Goal: Task Accomplishment & Management: Manage account settings

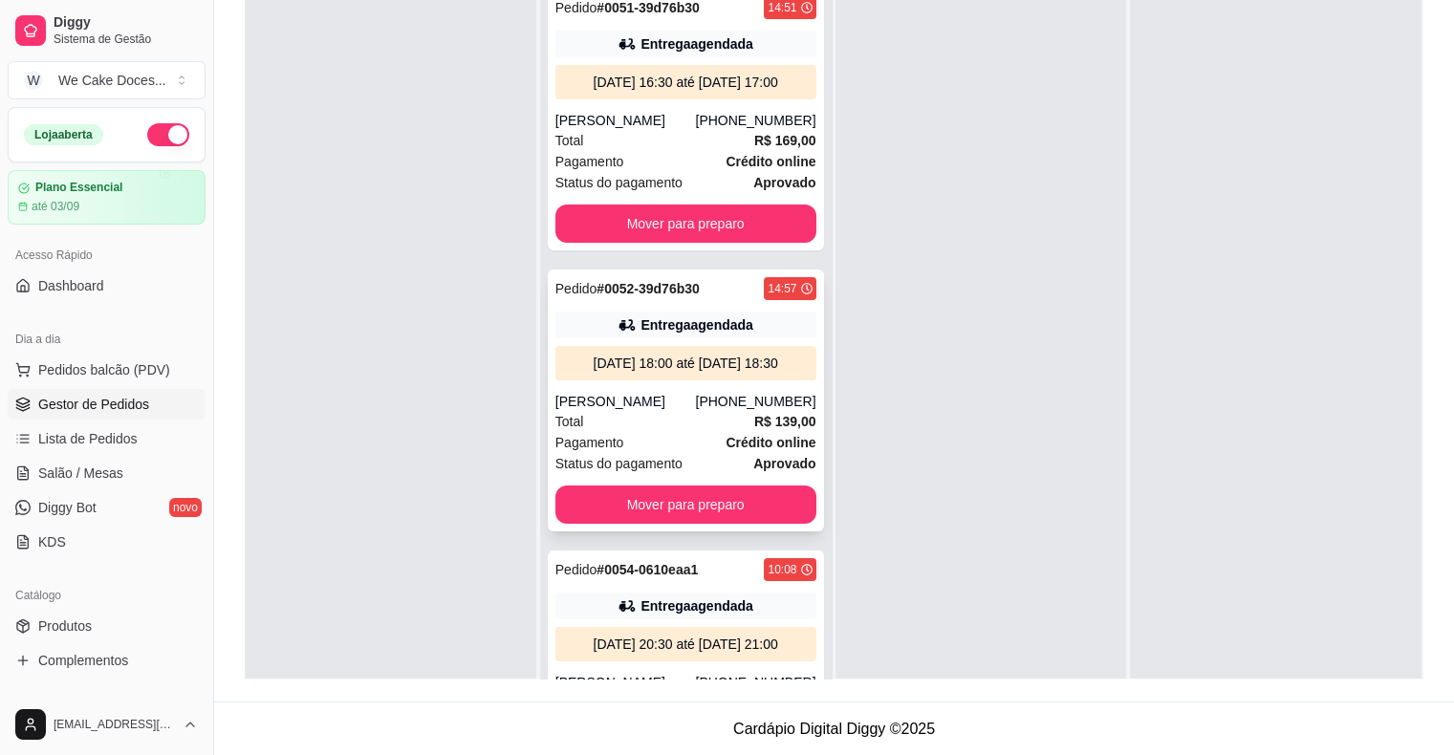
scroll to position [54, 0]
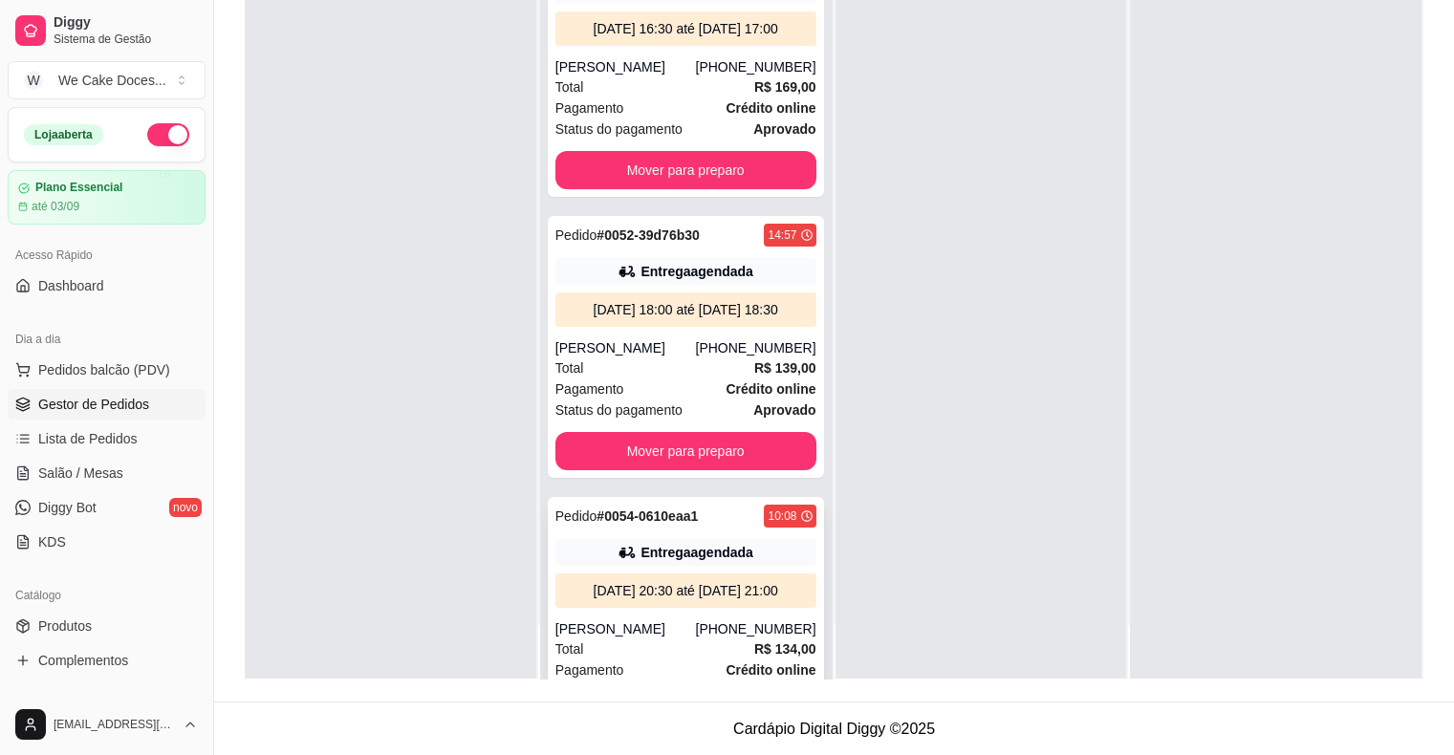
click at [729, 600] on div "[DATE] 20:30 até [DATE] 21:00" at bounding box center [686, 590] width 246 height 19
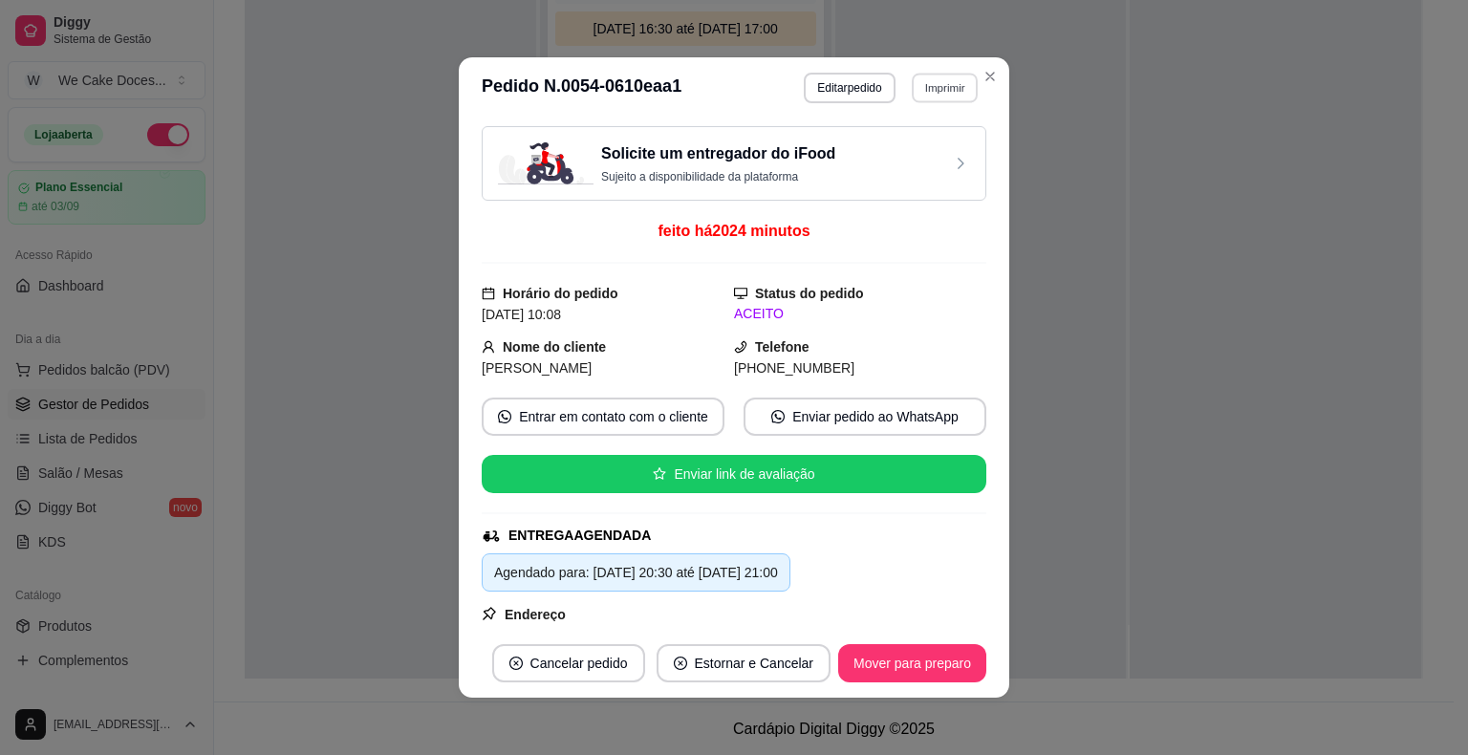
click at [946, 82] on button "Imprimir" at bounding box center [945, 88] width 66 height 30
click at [868, 149] on button "IMPRESSORA" at bounding box center [903, 155] width 134 height 30
click at [723, 170] on p "Sujeito a disponibilidade da plataforma" at bounding box center [718, 176] width 234 height 15
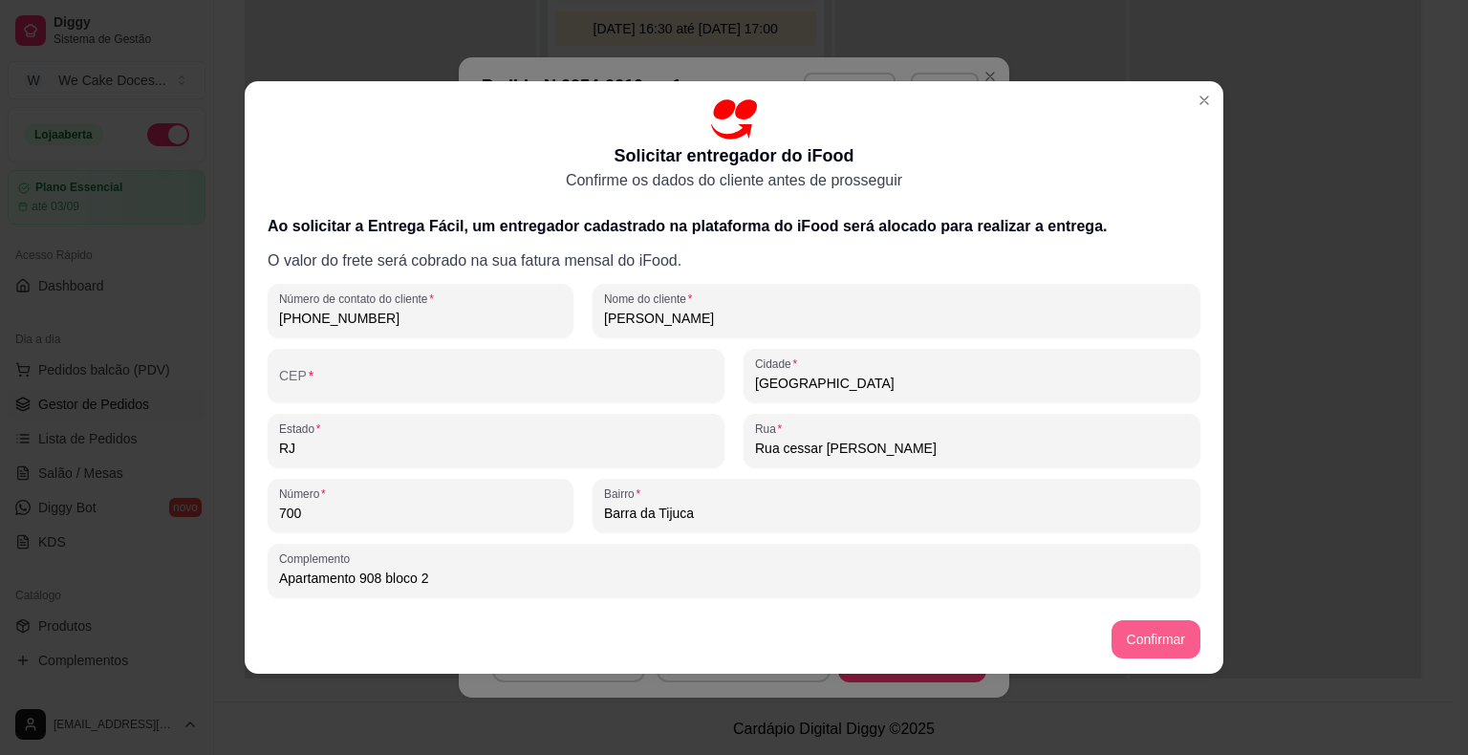
click at [1165, 652] on button "Confirmar" at bounding box center [1156, 639] width 89 height 38
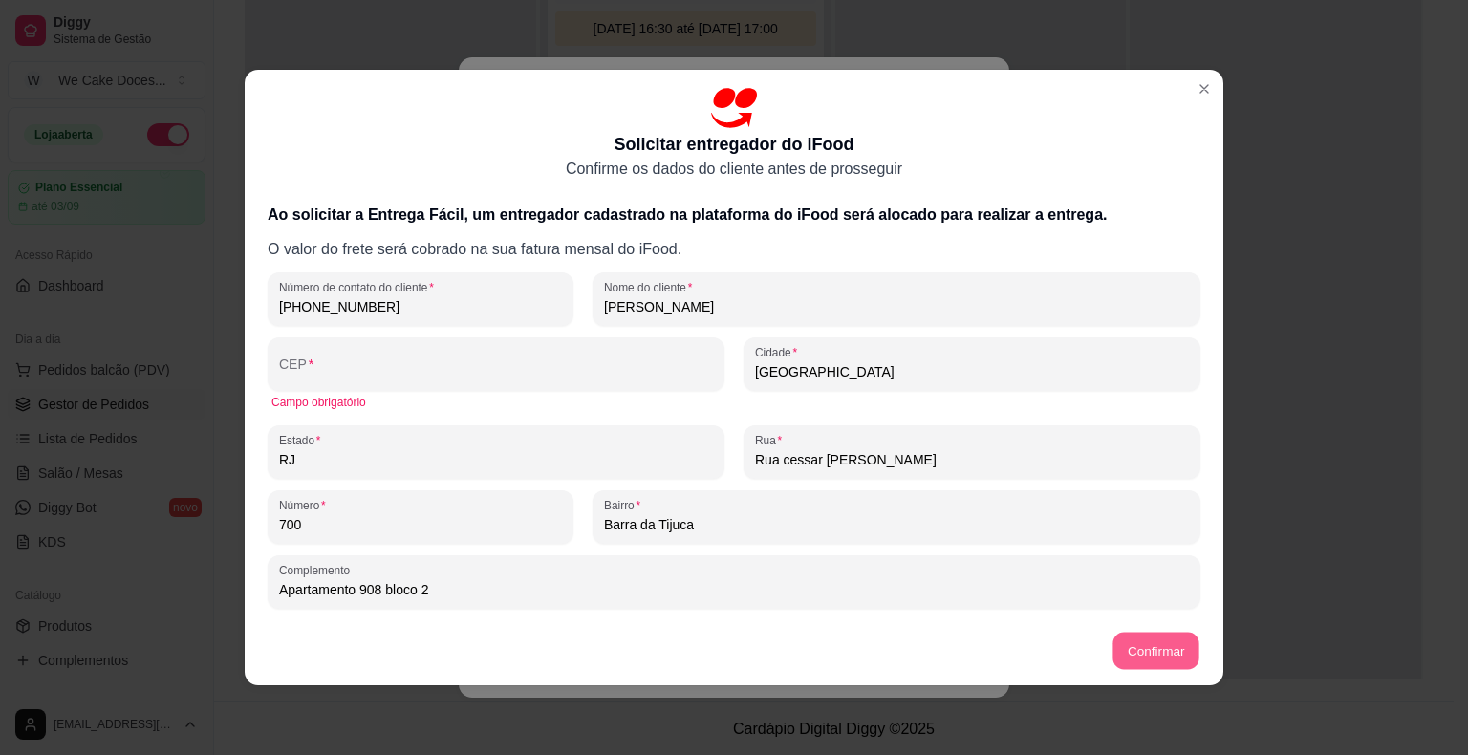
click at [1165, 652] on button "Confirmar" at bounding box center [1155, 651] width 87 height 37
click at [1165, 652] on button "Confirmar" at bounding box center [1156, 651] width 89 height 38
click at [1165, 652] on button "Confirmar" at bounding box center [1155, 651] width 87 height 37
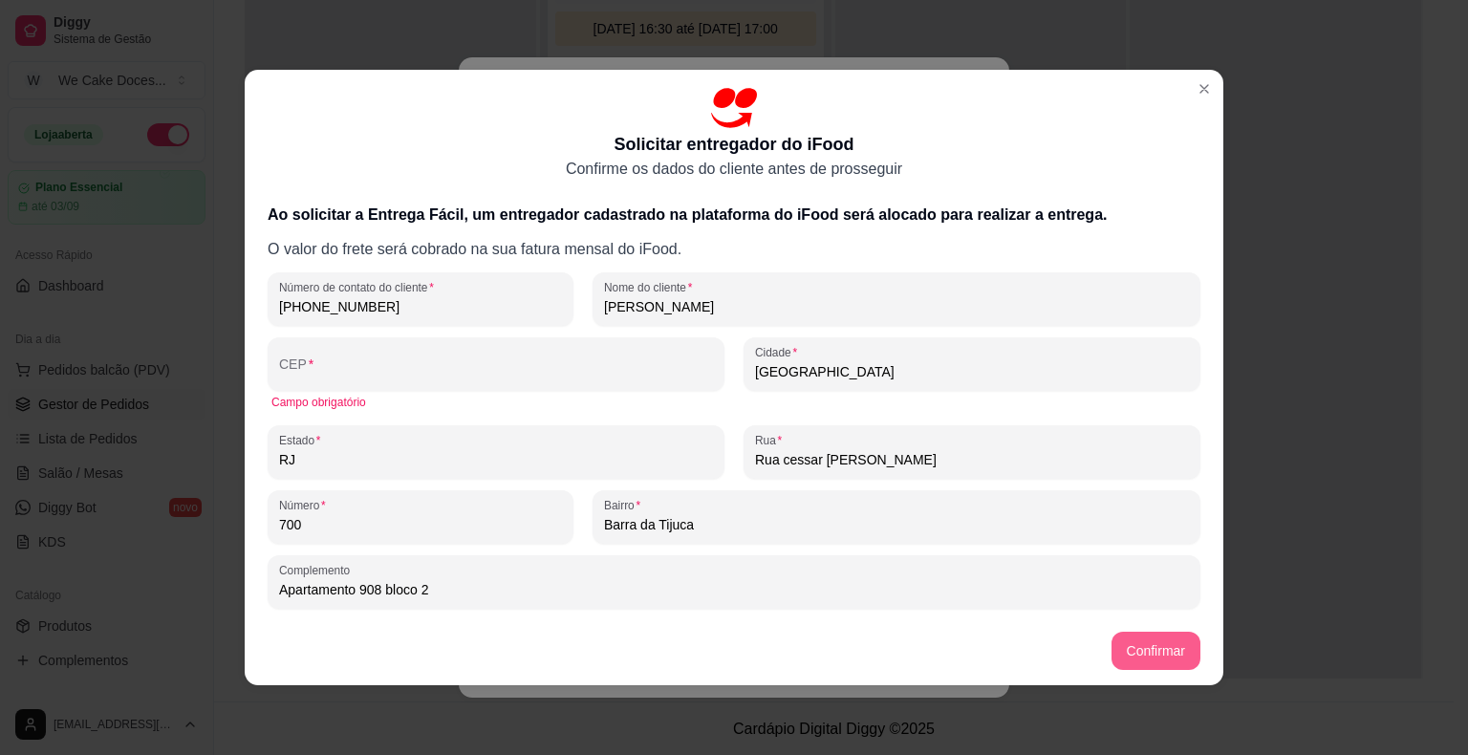
click at [1165, 652] on button "Confirmar" at bounding box center [1156, 651] width 89 height 38
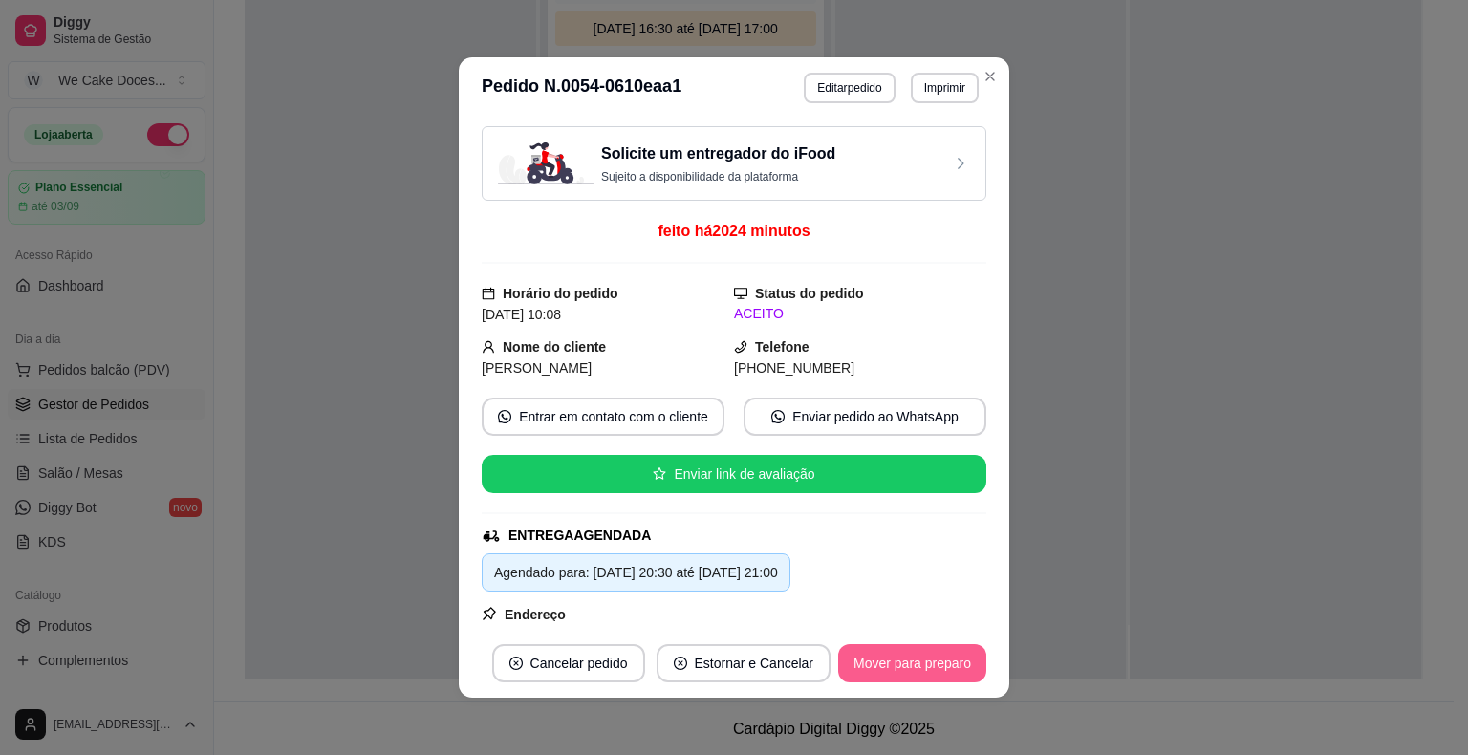
click at [906, 661] on button "Mover para preparo" at bounding box center [912, 663] width 148 height 38
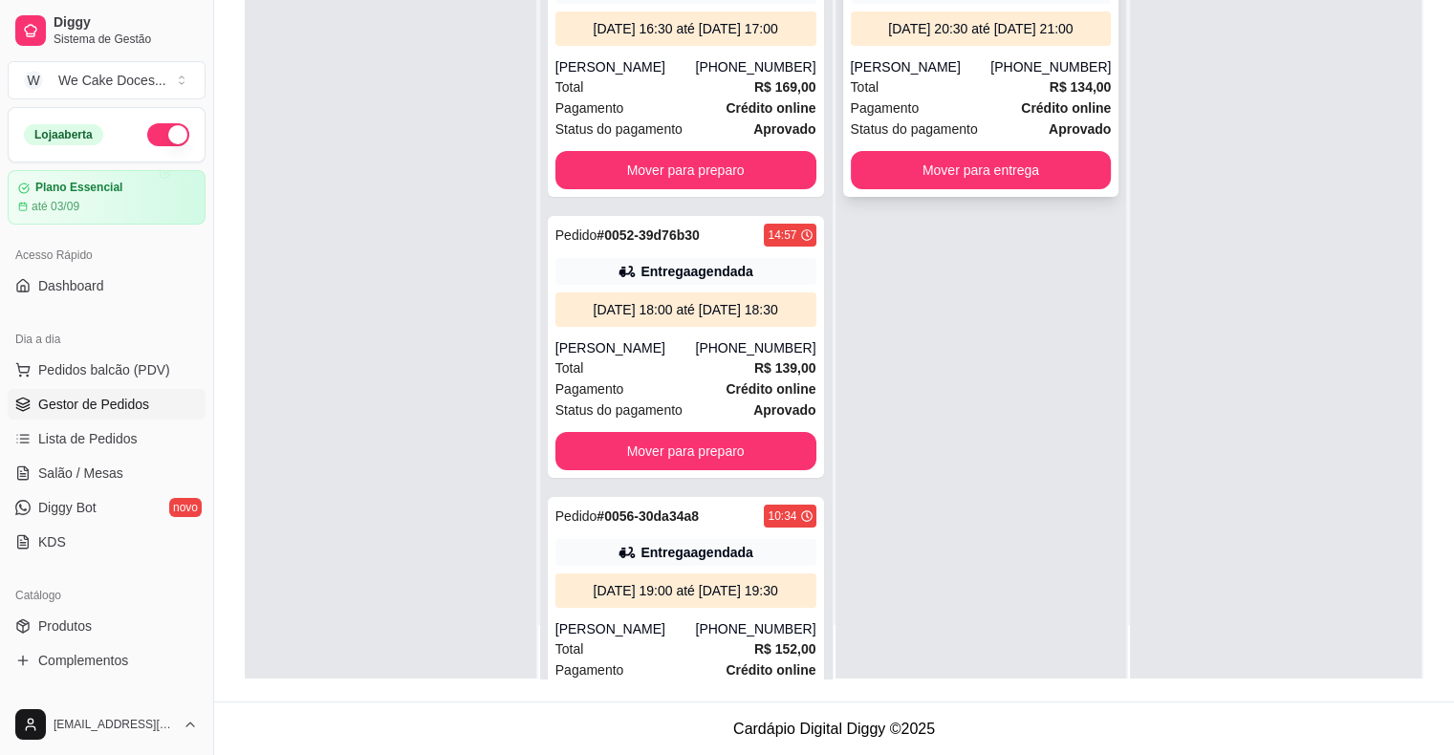
click at [973, 119] on div "Status do pagamento aprovado" at bounding box center [981, 129] width 261 height 21
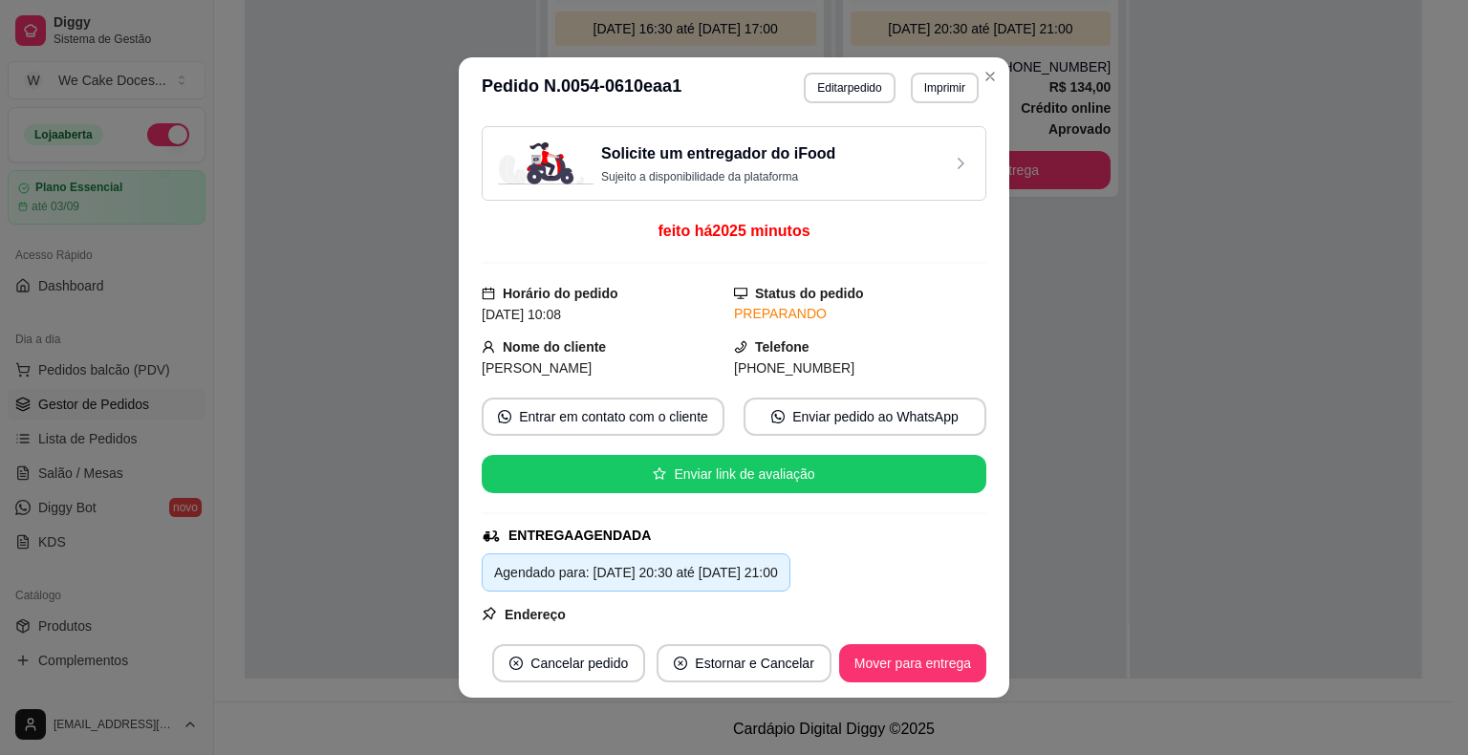
click at [746, 185] on div "Solicite um entregador do iFood Sujeito a disponibilidade da plataforma" at bounding box center [734, 163] width 505 height 75
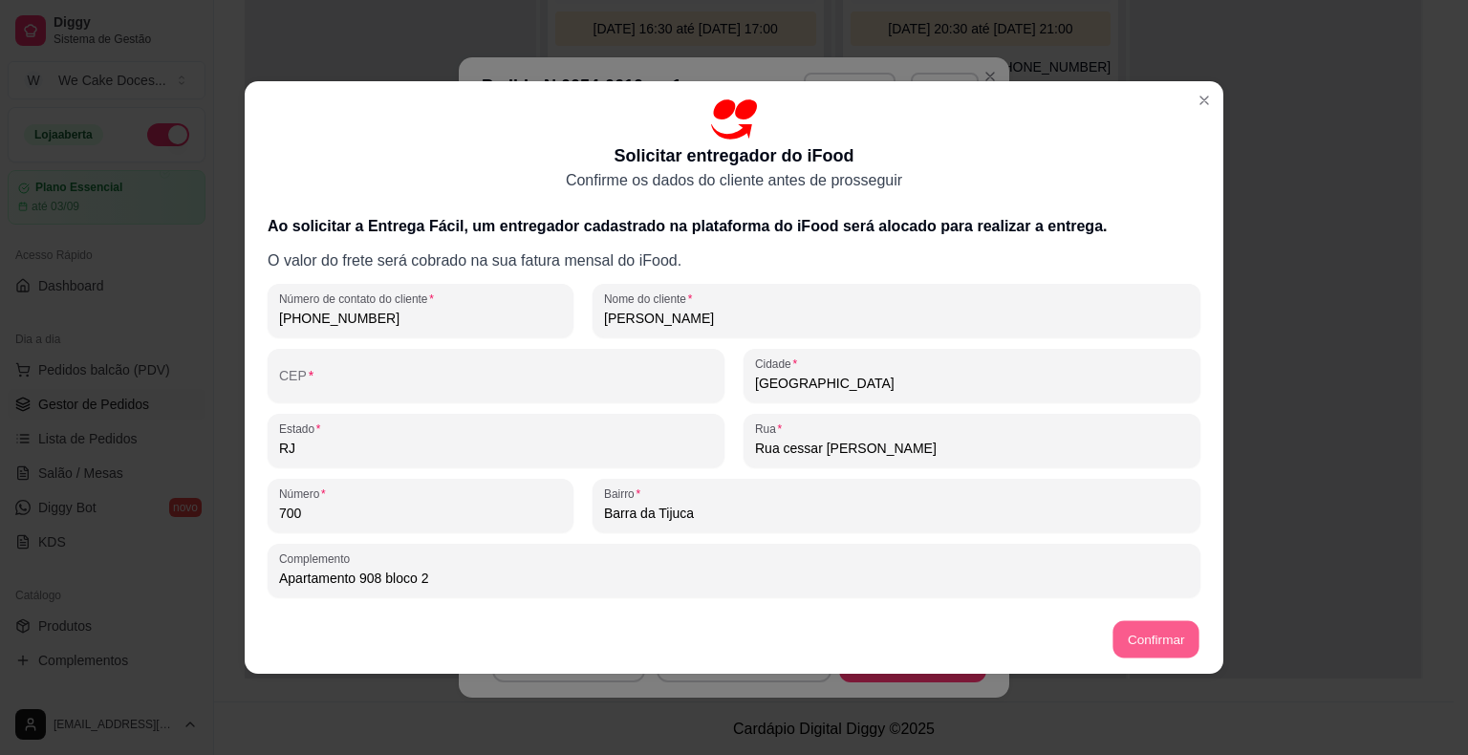
click at [1177, 636] on button "Confirmar" at bounding box center [1155, 639] width 87 height 37
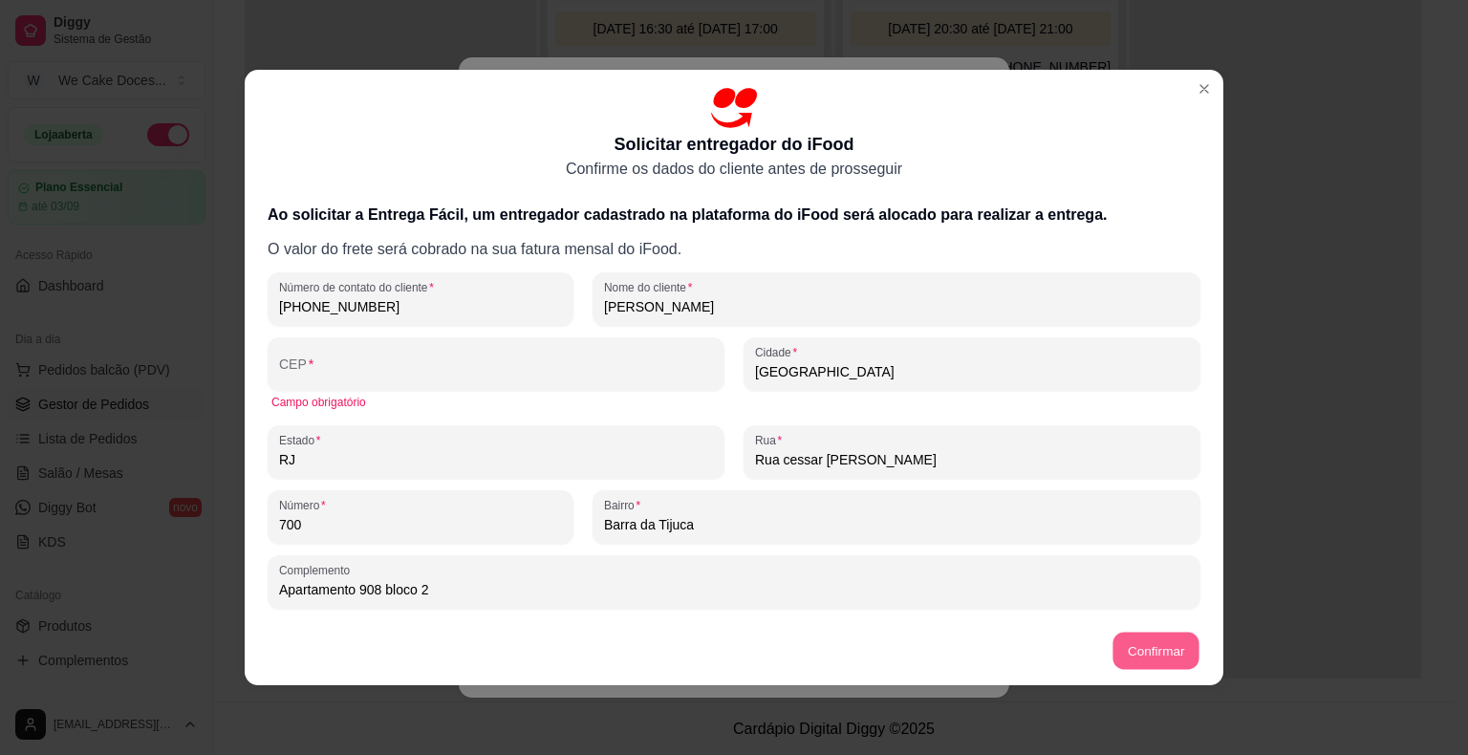
click at [1134, 654] on button "Confirmar" at bounding box center [1155, 651] width 87 height 37
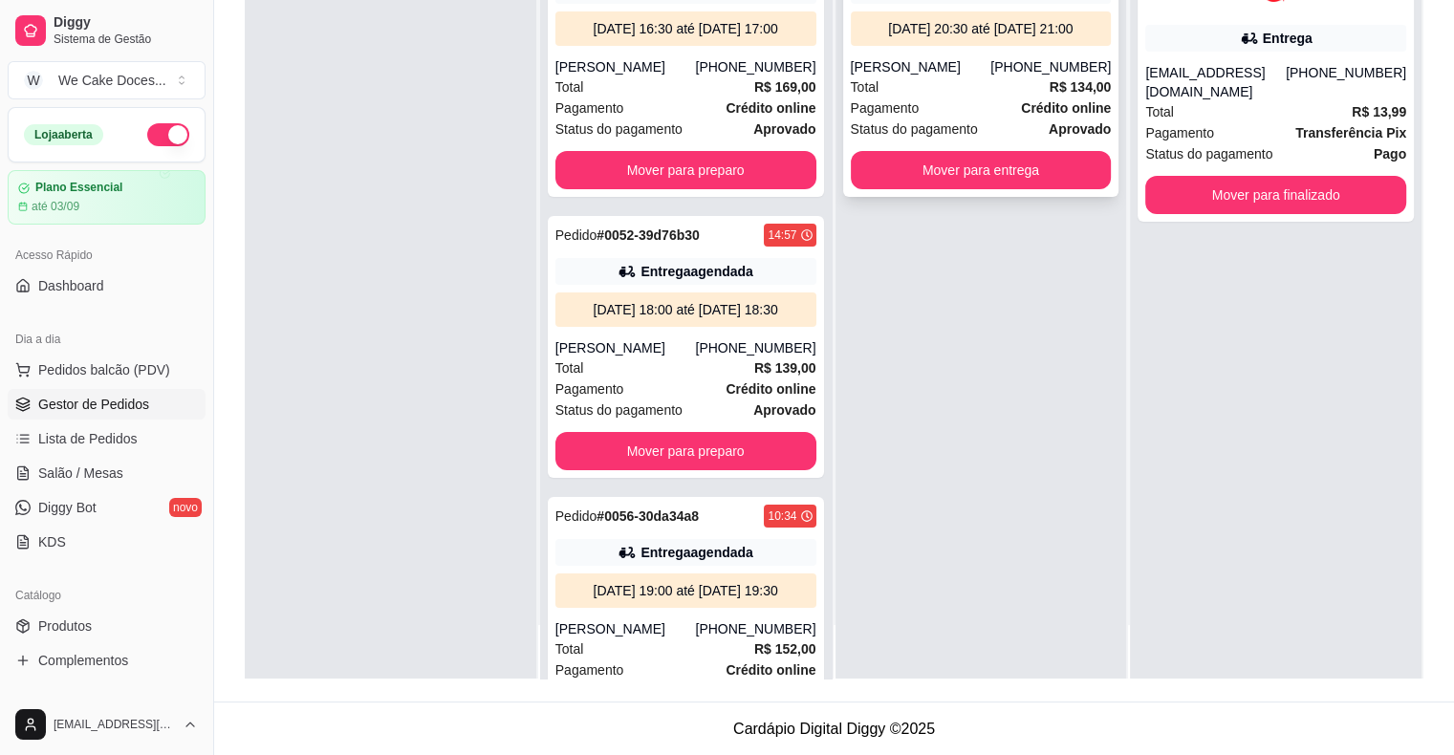
click at [986, 87] on div "Total R$ 134,00" at bounding box center [981, 86] width 261 height 21
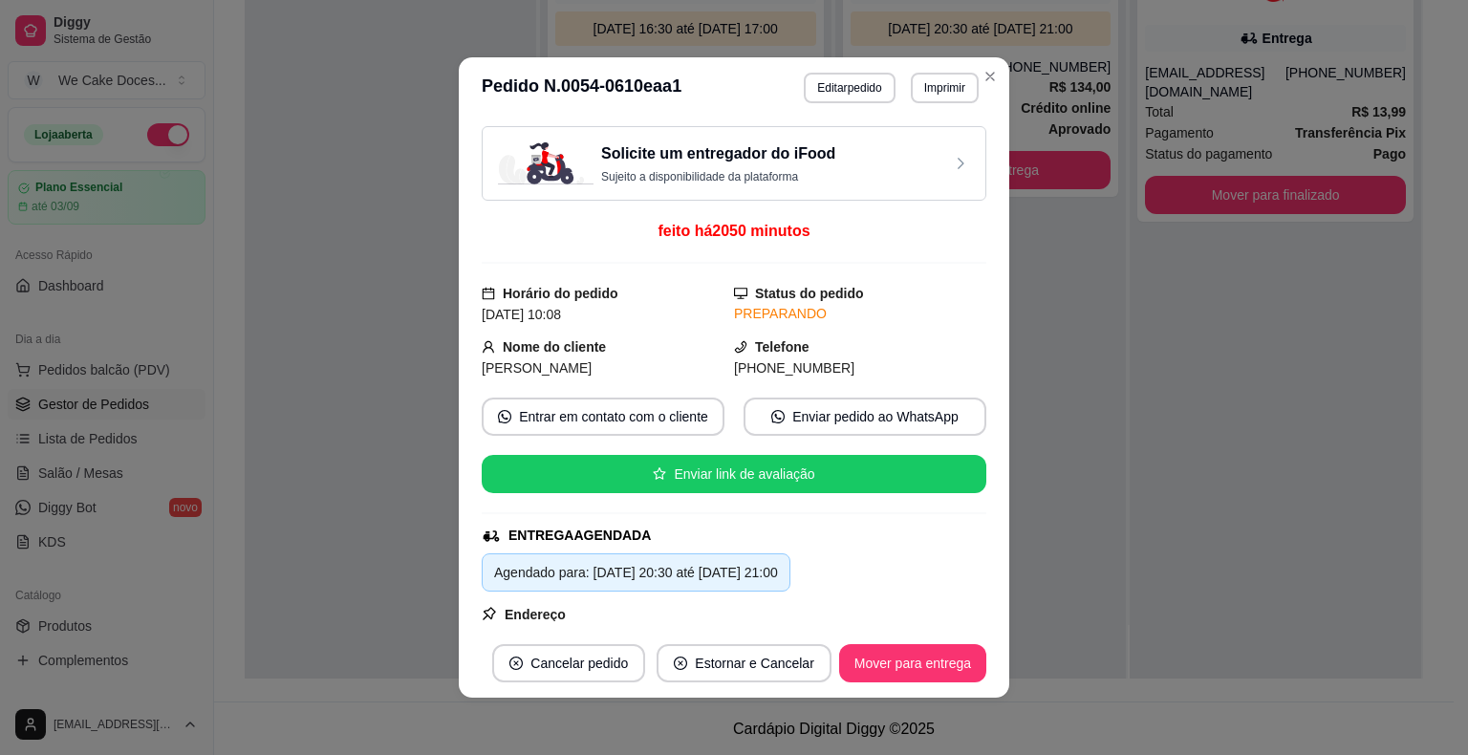
click at [847, 166] on div "Solicite um entregador do iFood Sujeito a disponibilidade da plataforma" at bounding box center [734, 163] width 472 height 42
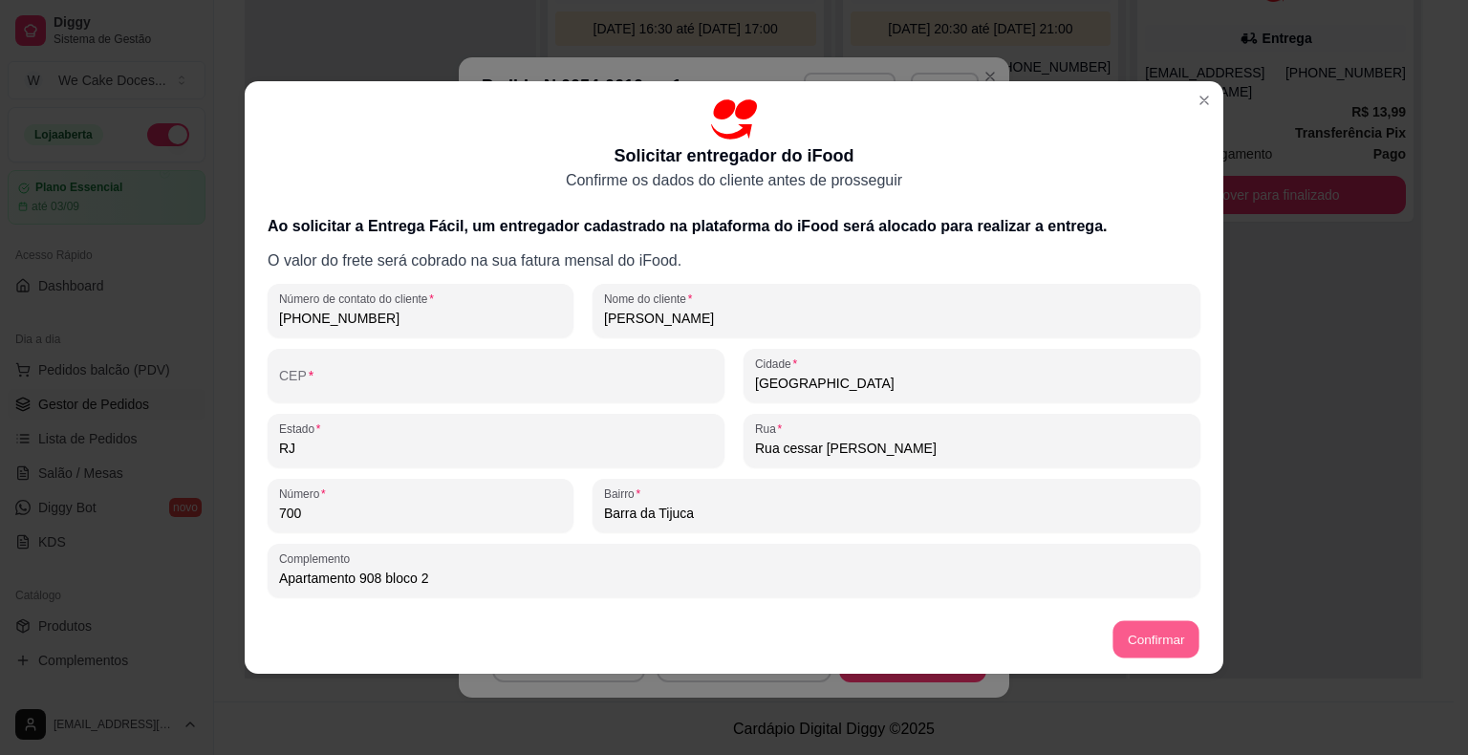
click at [1143, 647] on button "Confirmar" at bounding box center [1155, 639] width 87 height 37
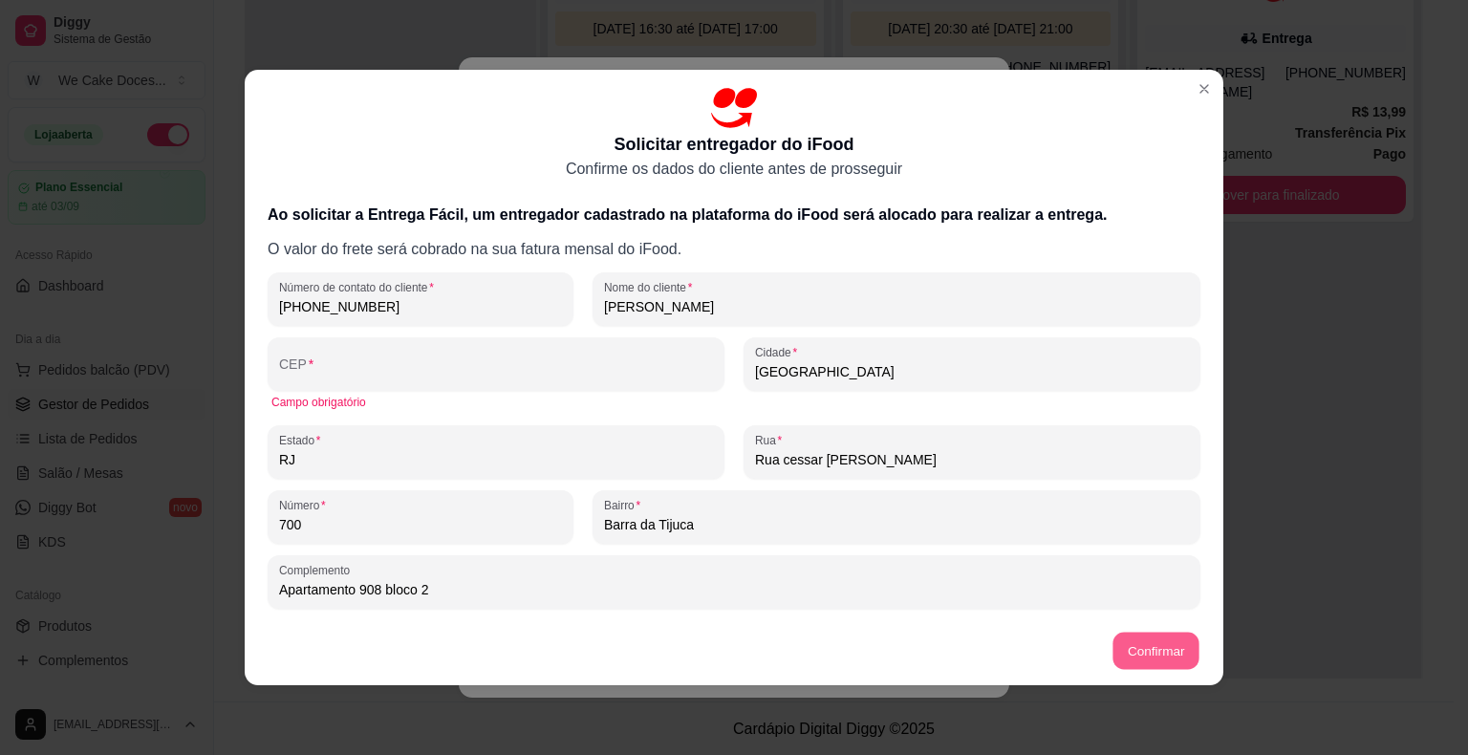
click at [1143, 647] on button "Confirmar" at bounding box center [1155, 651] width 87 height 37
click at [1143, 647] on button "Confirmar" at bounding box center [1156, 651] width 89 height 38
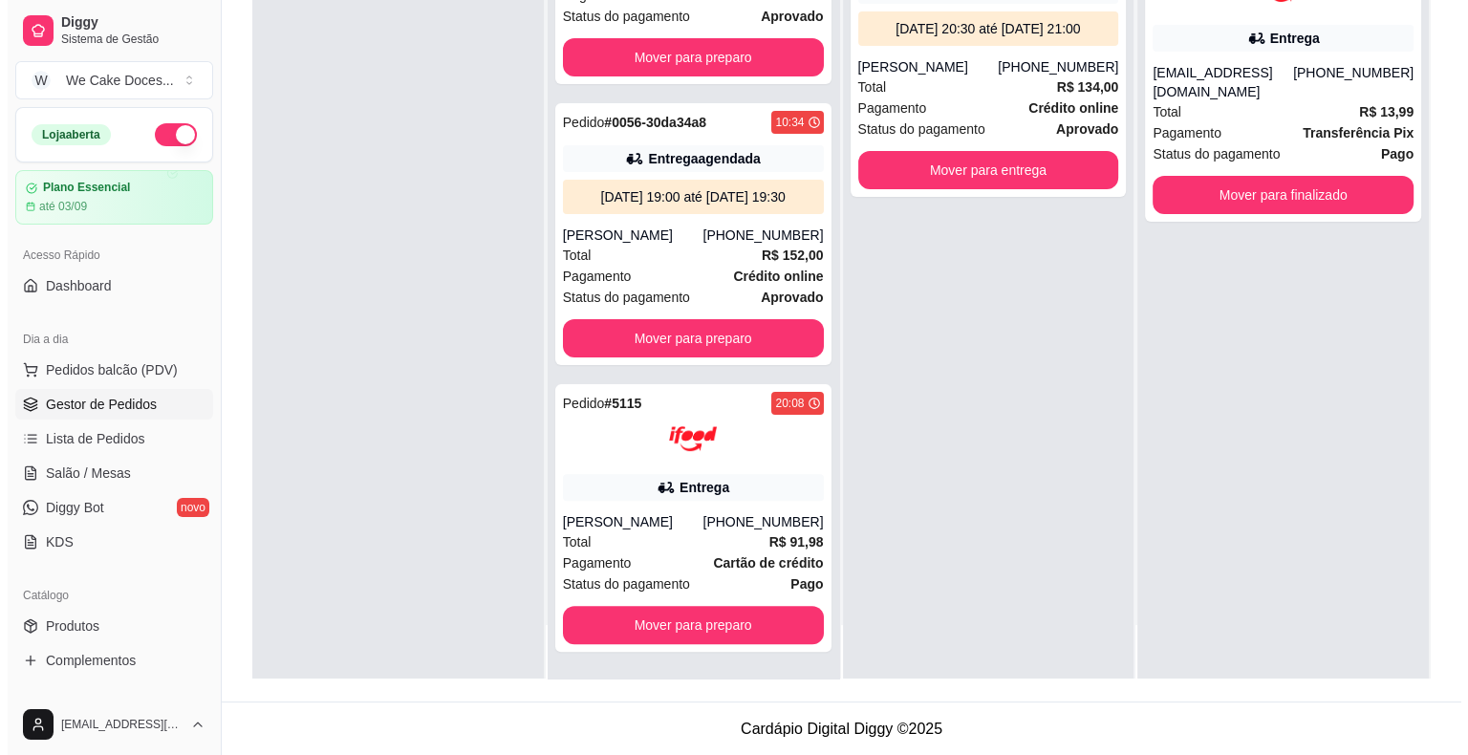
scroll to position [451, 0]
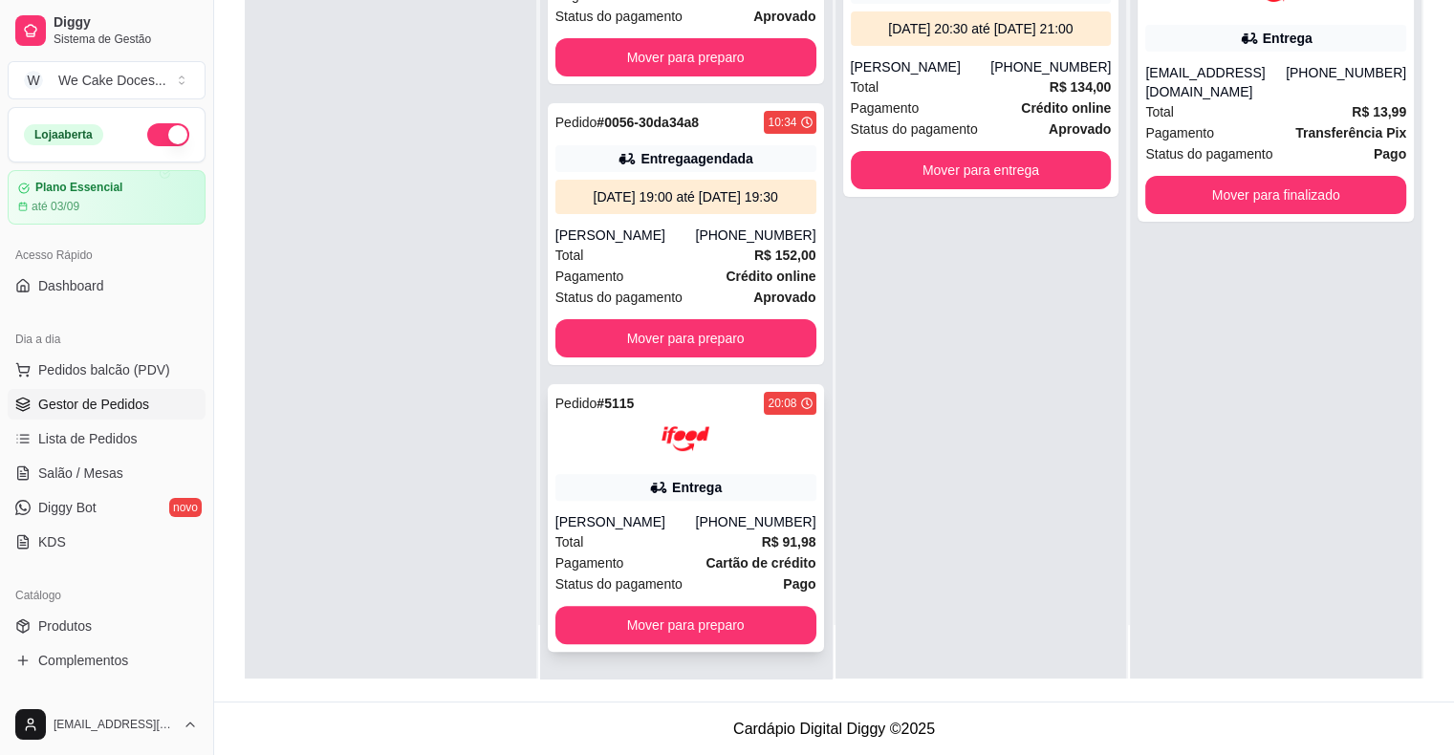
click at [604, 468] on div "Pedido # 5115 20:08 Entrega [PERSON_NAME] [PHONE_NUMBER] Total R$ 91,98 Pagamen…" at bounding box center [686, 518] width 276 height 268
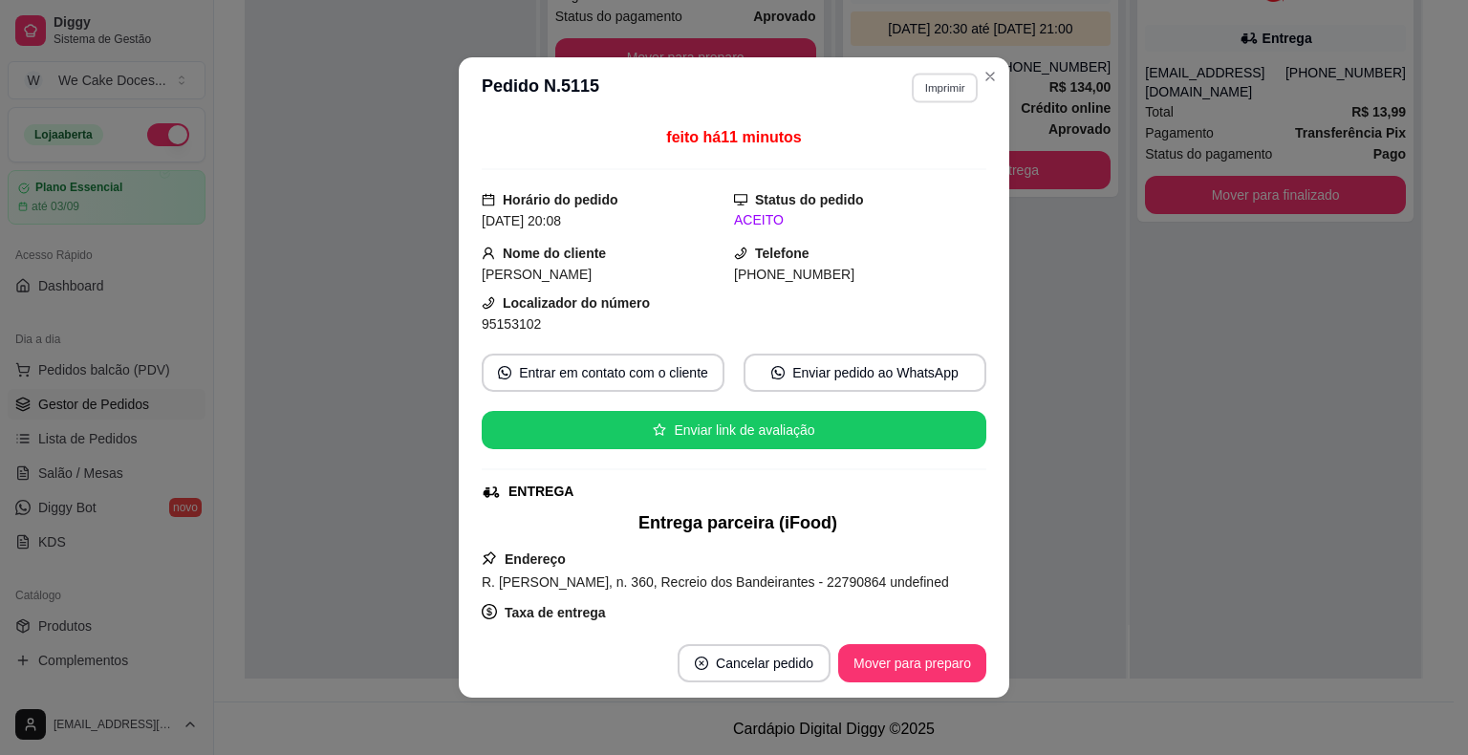
click at [930, 93] on button "Imprimir" at bounding box center [945, 88] width 66 height 30
click at [899, 144] on button "IMPRESSORA" at bounding box center [903, 155] width 134 height 30
click at [909, 656] on button "Mover para preparo" at bounding box center [911, 663] width 143 height 37
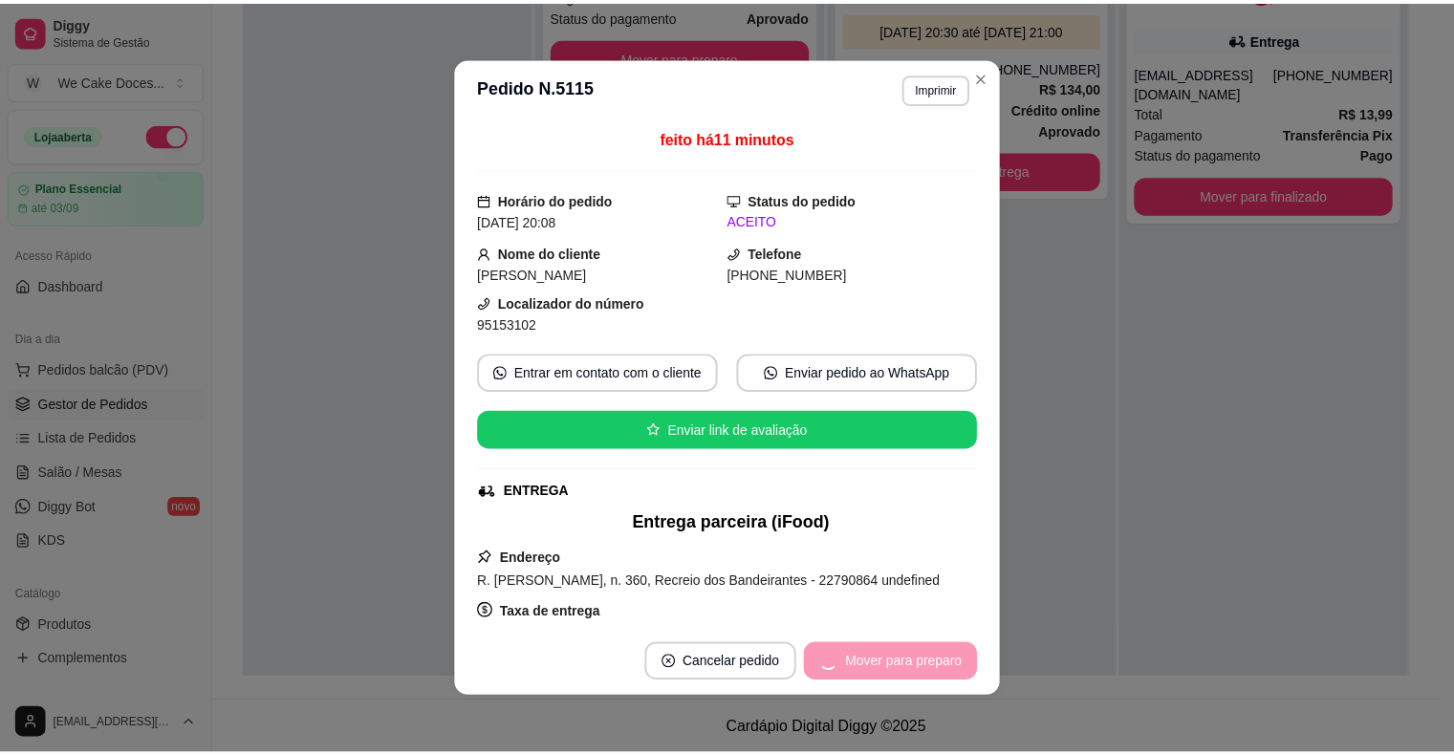
scroll to position [164, 0]
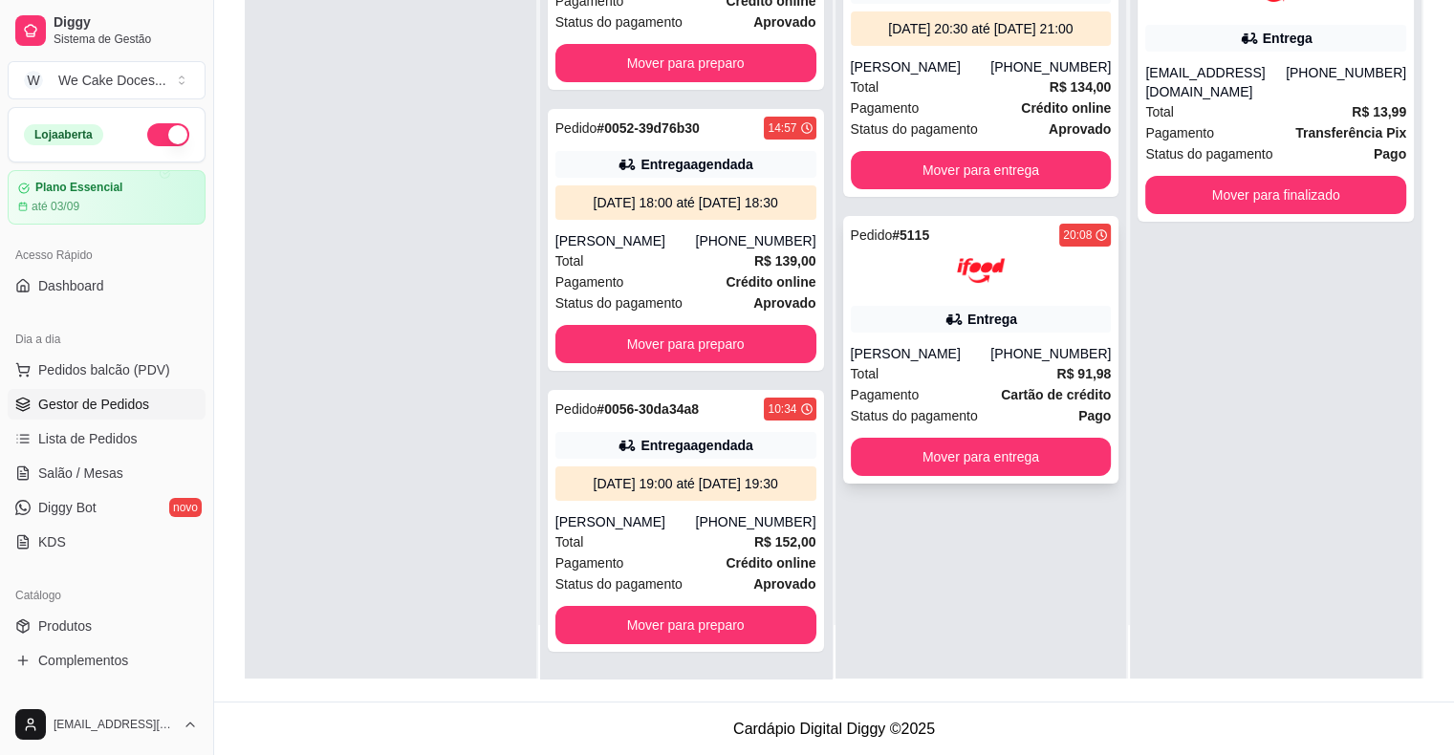
click at [977, 310] on div "Entrega" at bounding box center [992, 319] width 50 height 19
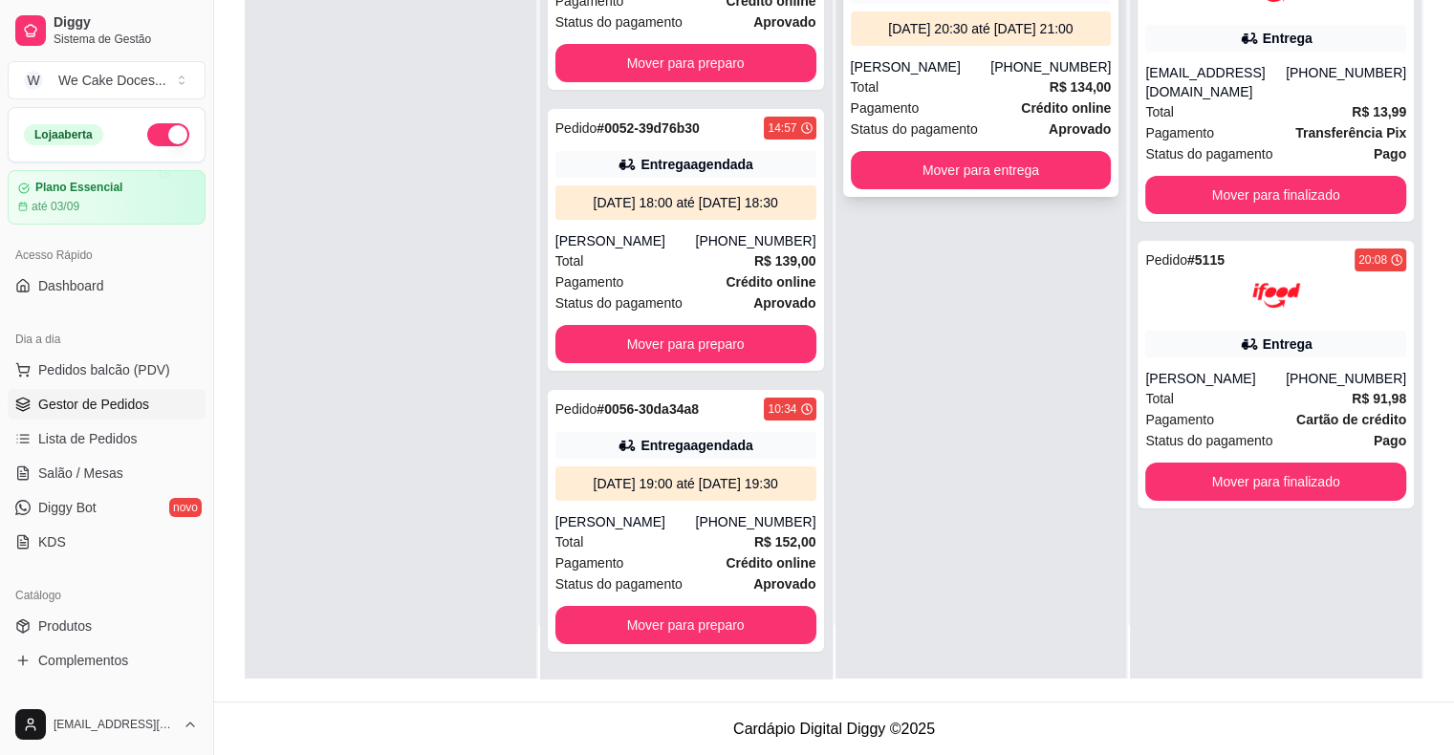
click at [977, 101] on div "Pagamento Crédito online" at bounding box center [981, 107] width 261 height 21
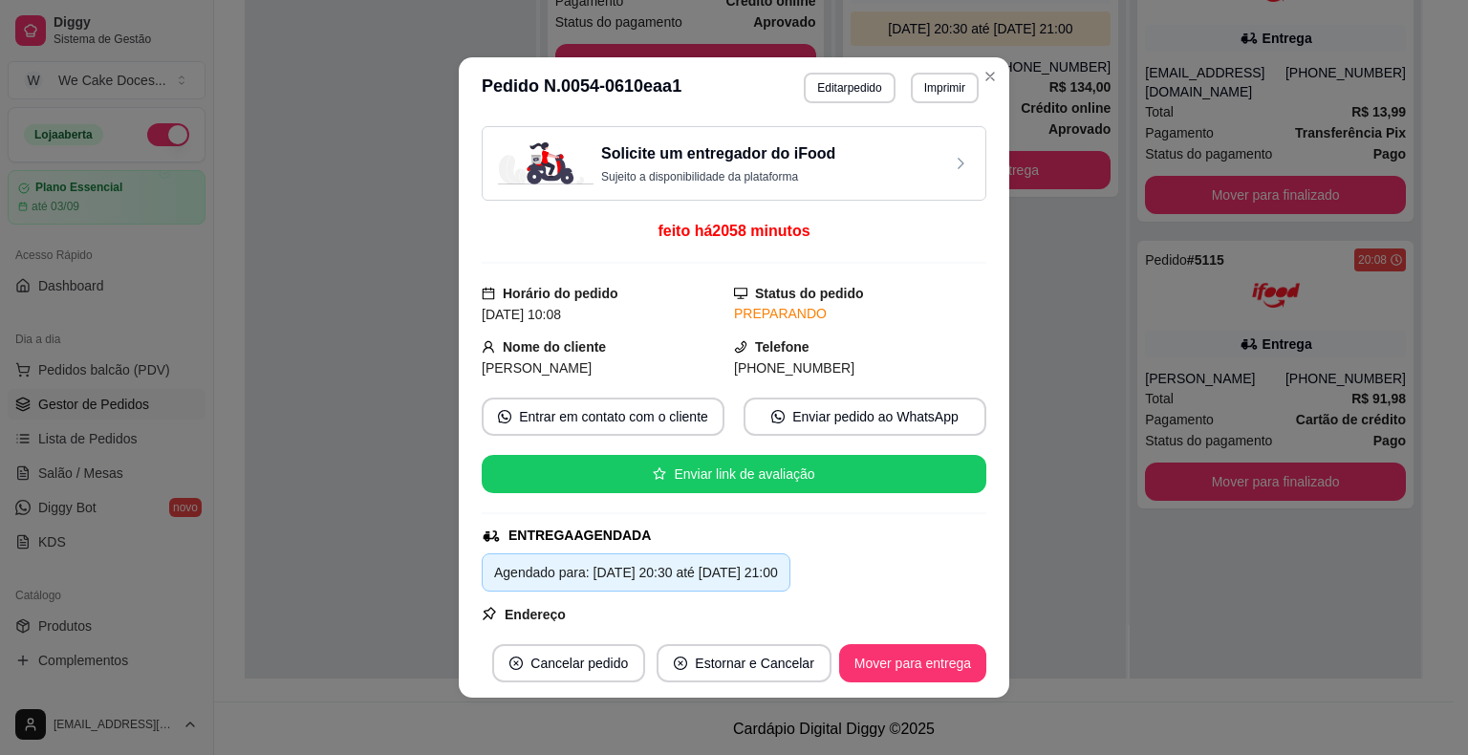
click at [763, 162] on h3 "Solicite um entregador do iFood" at bounding box center [718, 153] width 234 height 23
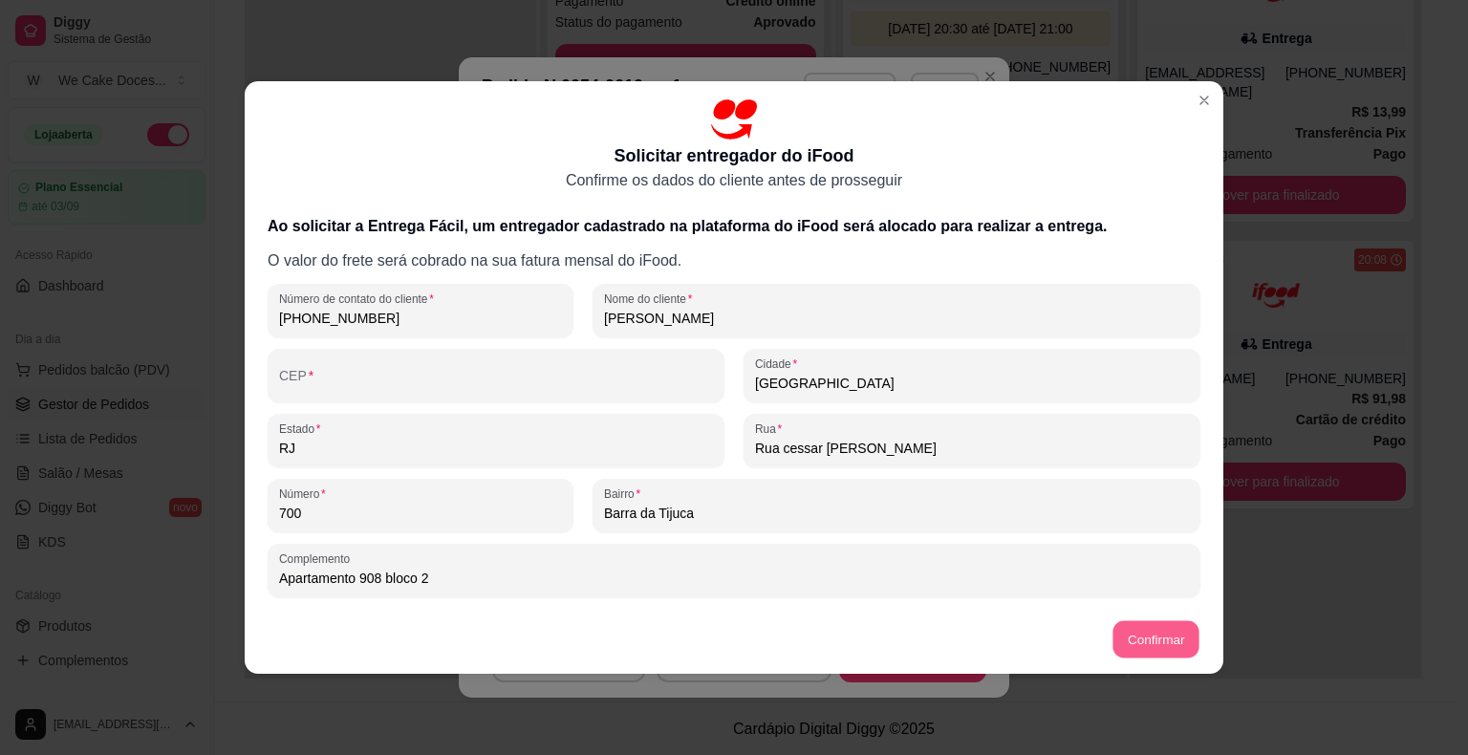
click at [1147, 651] on button "Confirmar" at bounding box center [1155, 639] width 87 height 37
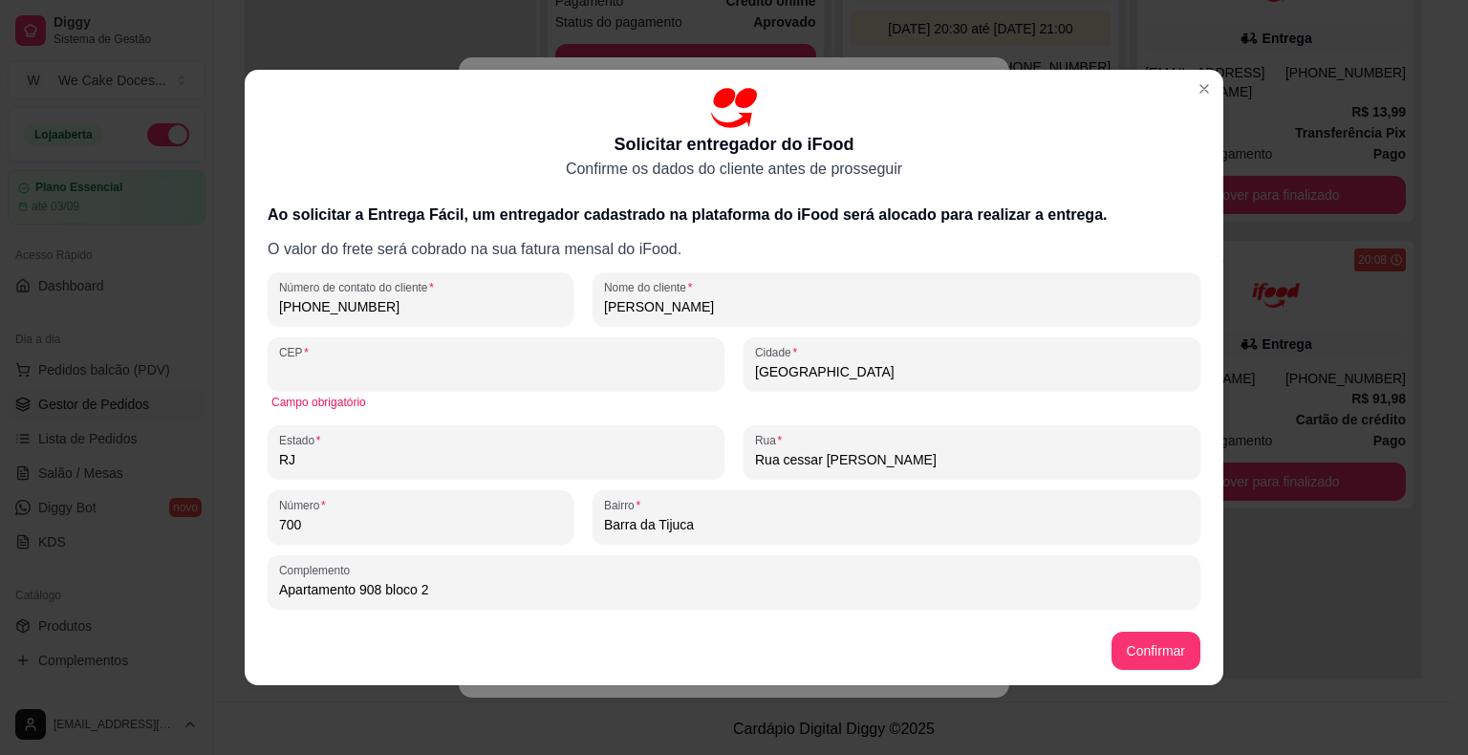
click at [325, 362] on input "CEP" at bounding box center [496, 371] width 434 height 19
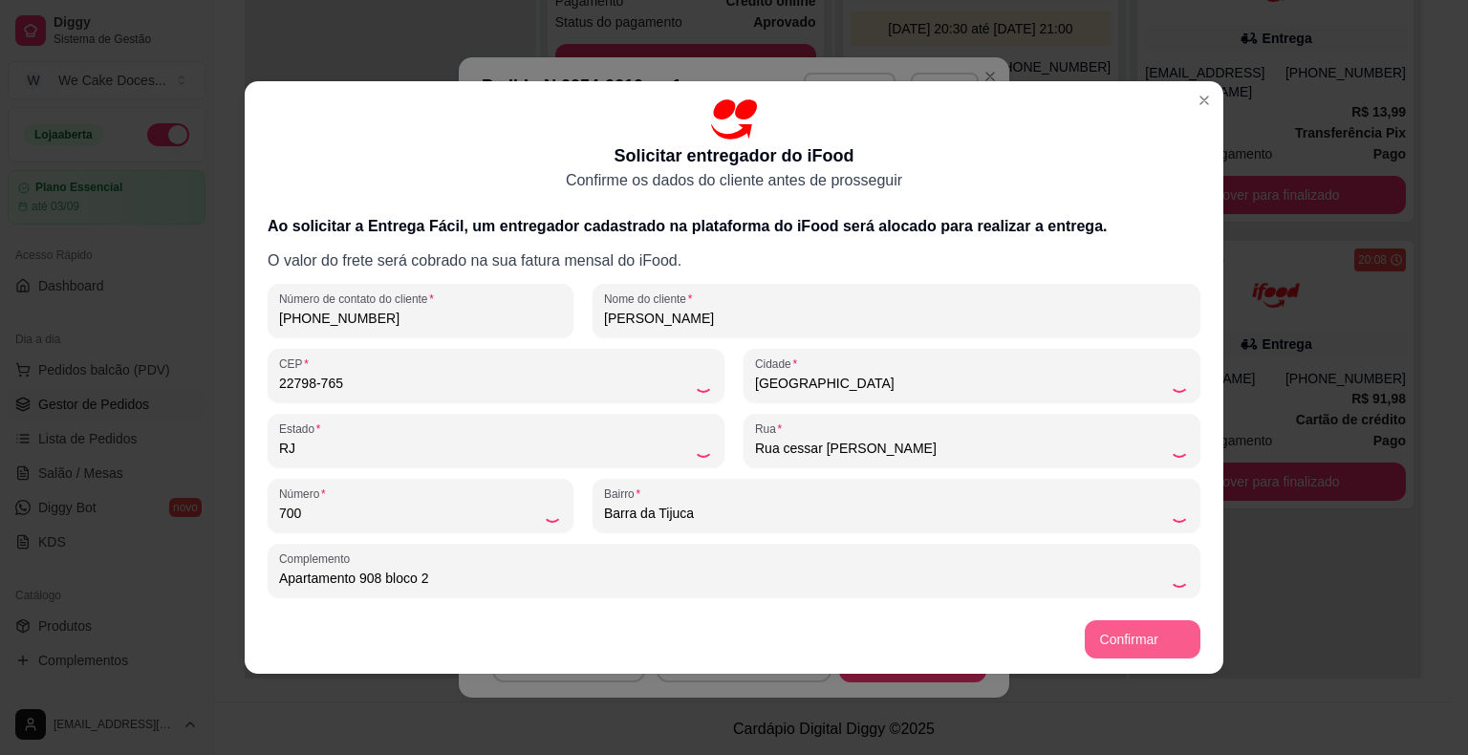
type input "22798-765"
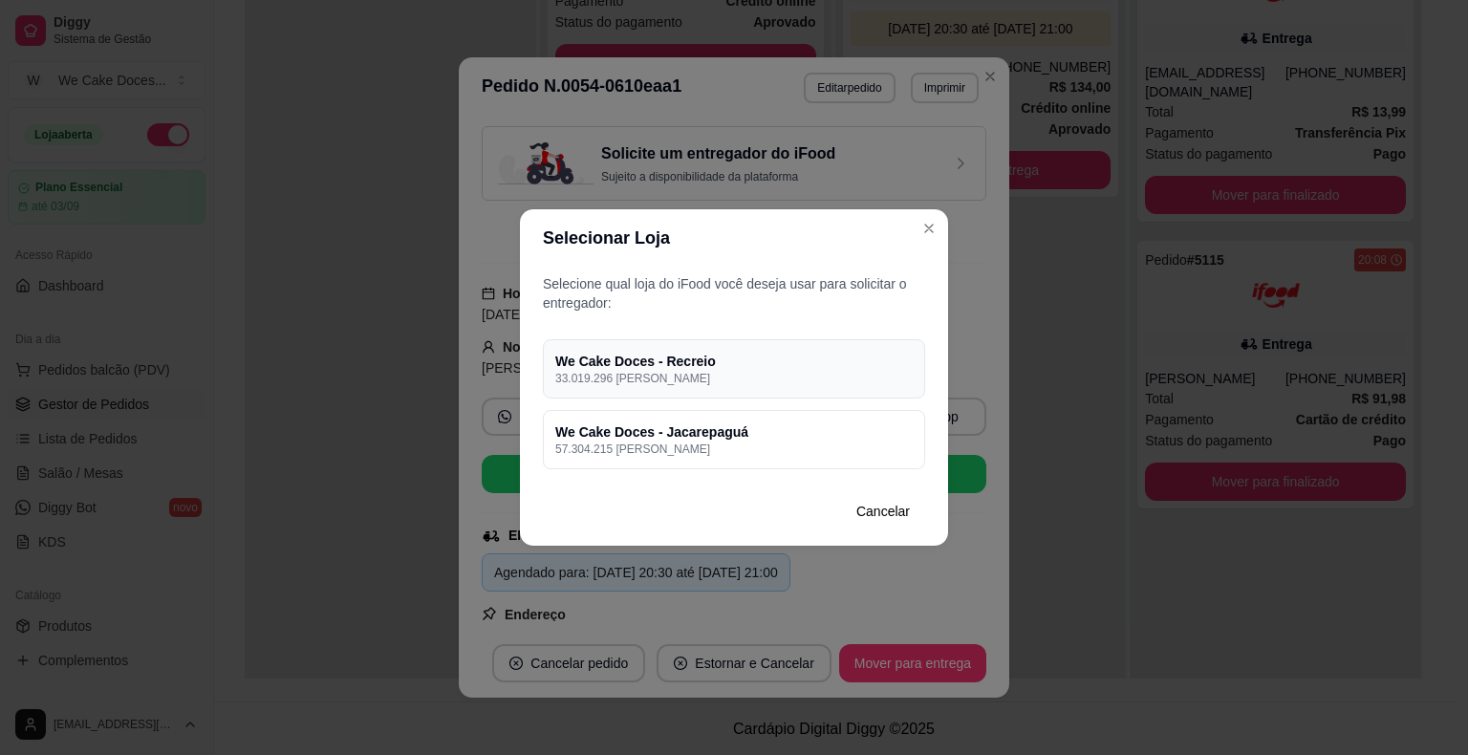
click at [690, 360] on h4 "We Cake Doces - Recreio" at bounding box center [733, 361] width 357 height 19
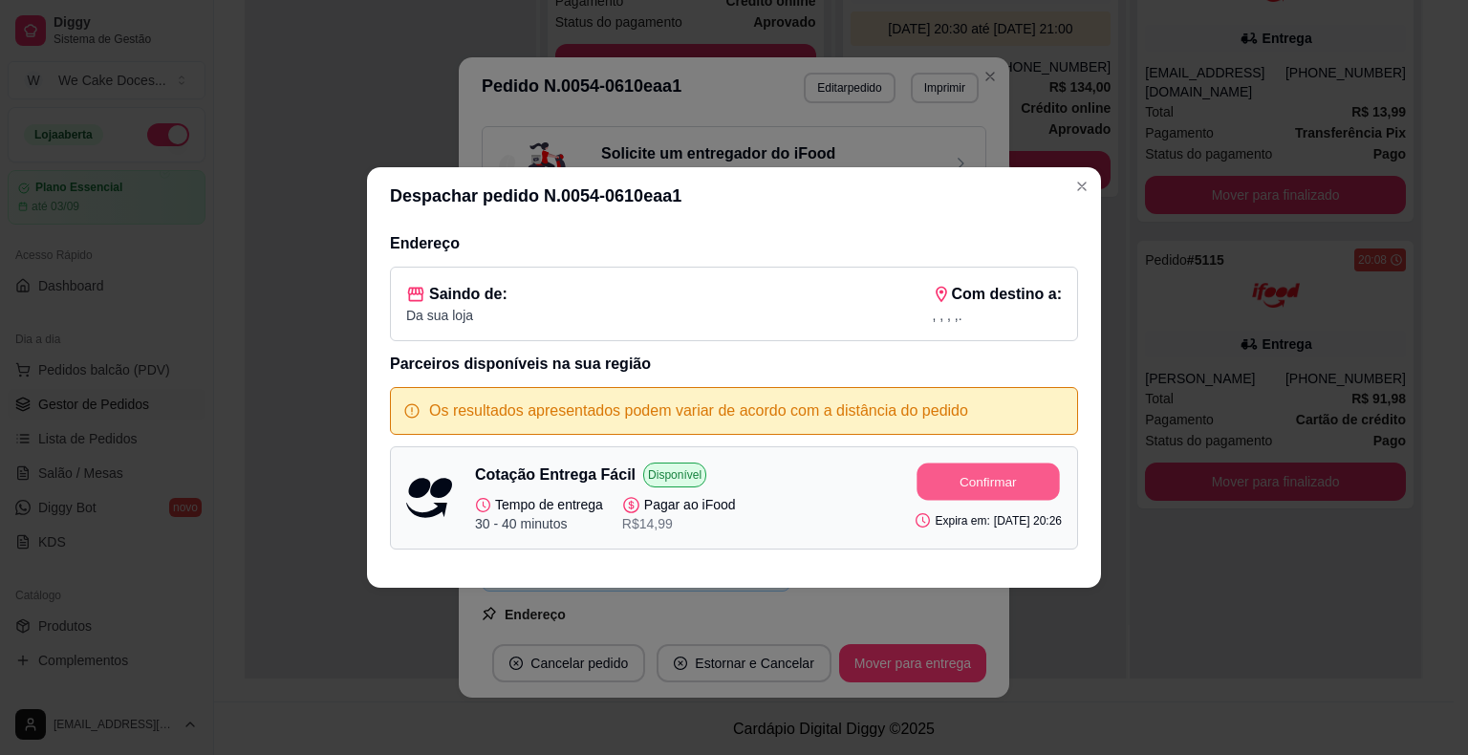
click at [955, 475] on button "Confirmar" at bounding box center [989, 482] width 142 height 37
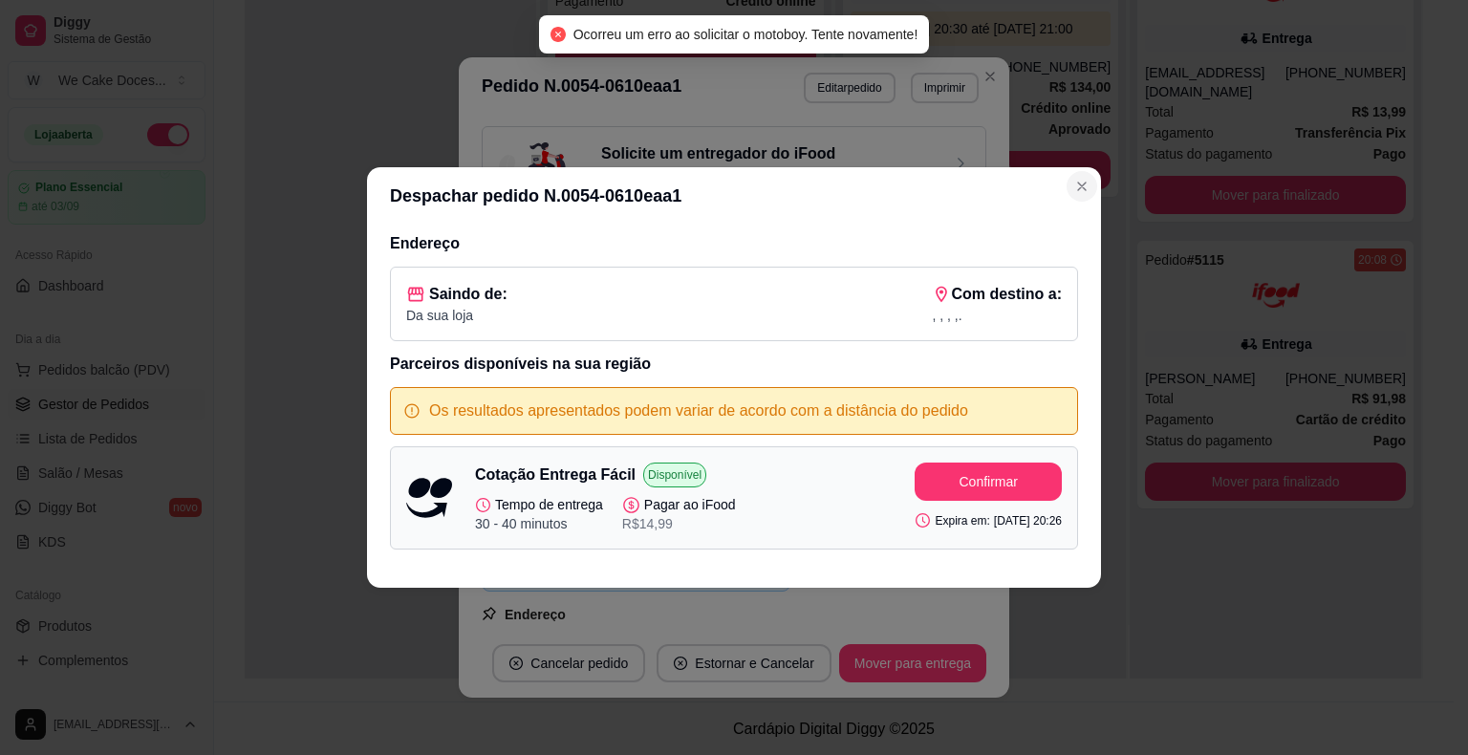
click at [1087, 184] on icon "Close" at bounding box center [1081, 186] width 15 height 15
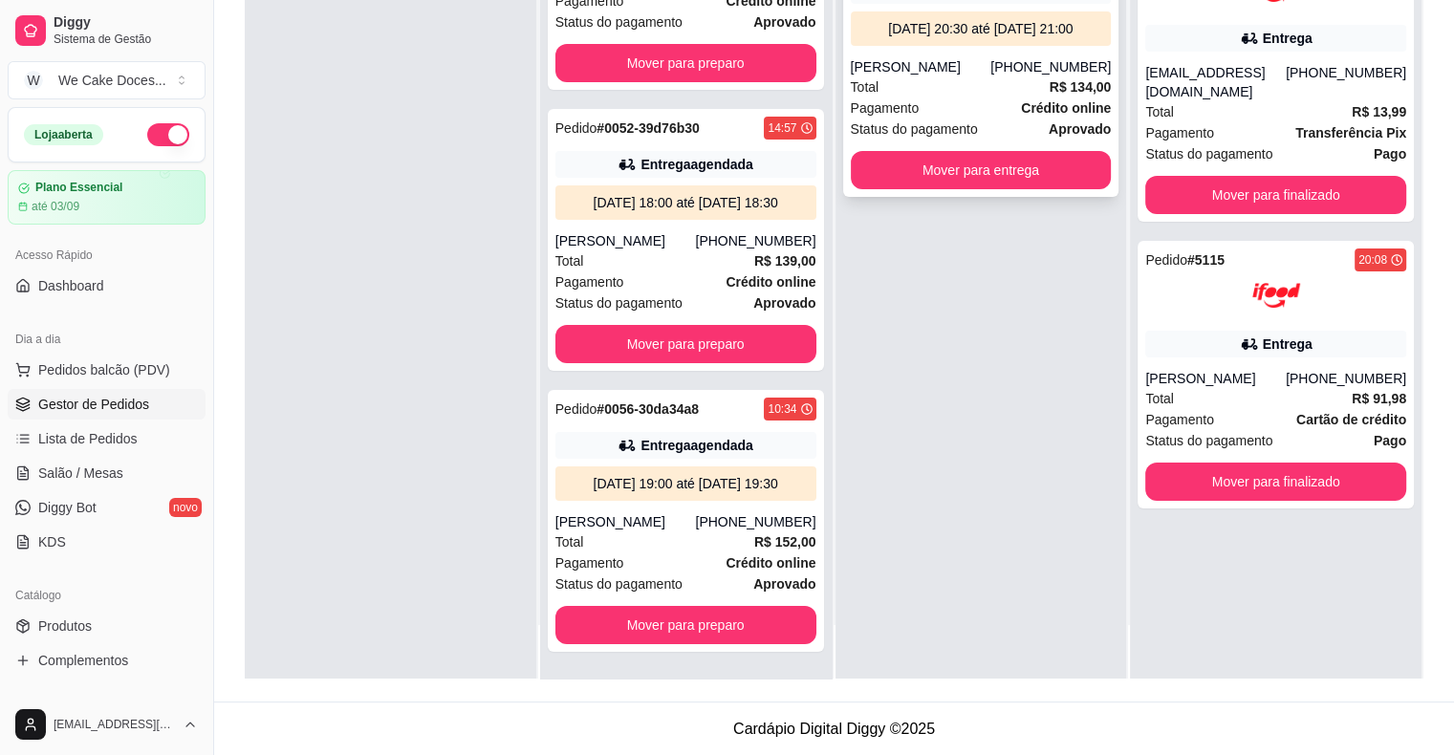
click at [985, 107] on div "Pagamento Crédito online" at bounding box center [981, 107] width 261 height 21
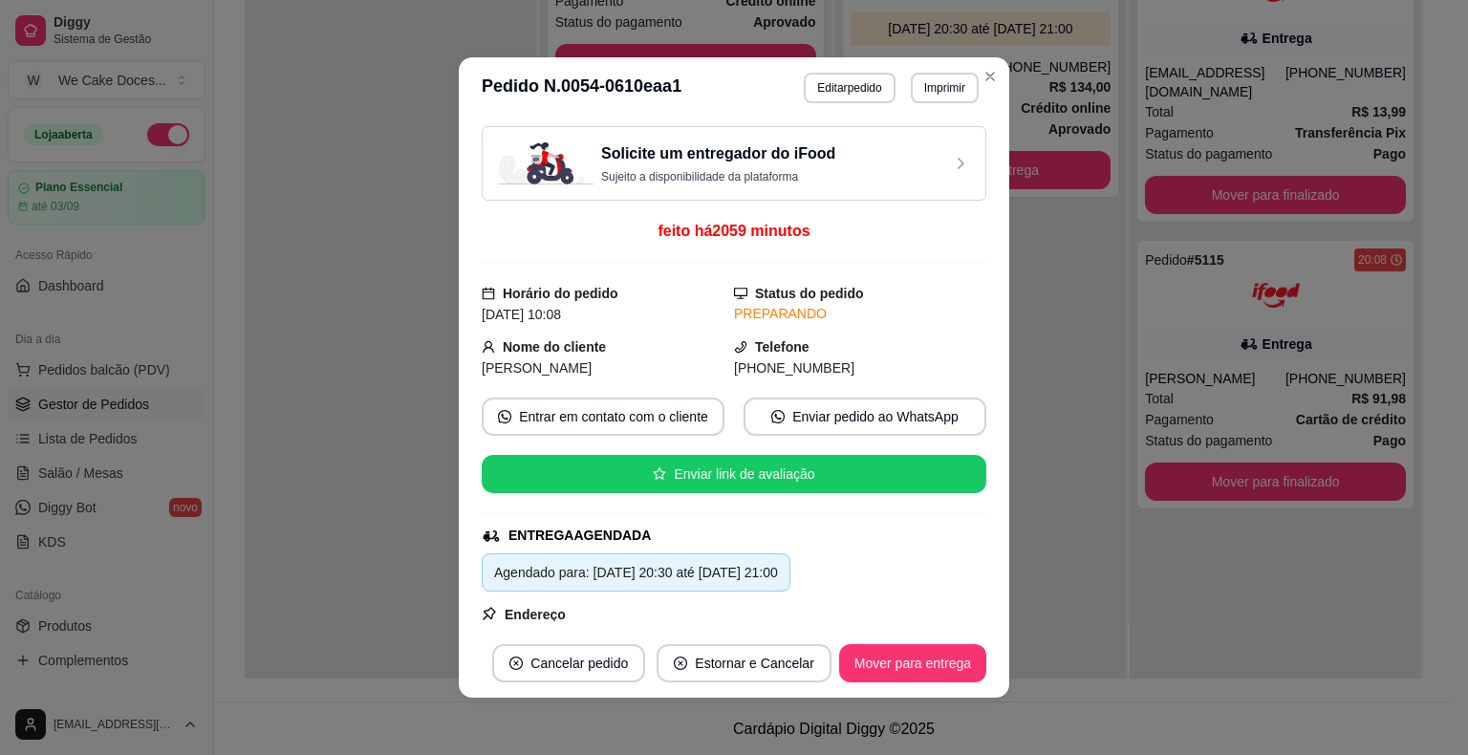
click at [783, 162] on h3 "Solicite um entregador do iFood" at bounding box center [718, 153] width 234 height 23
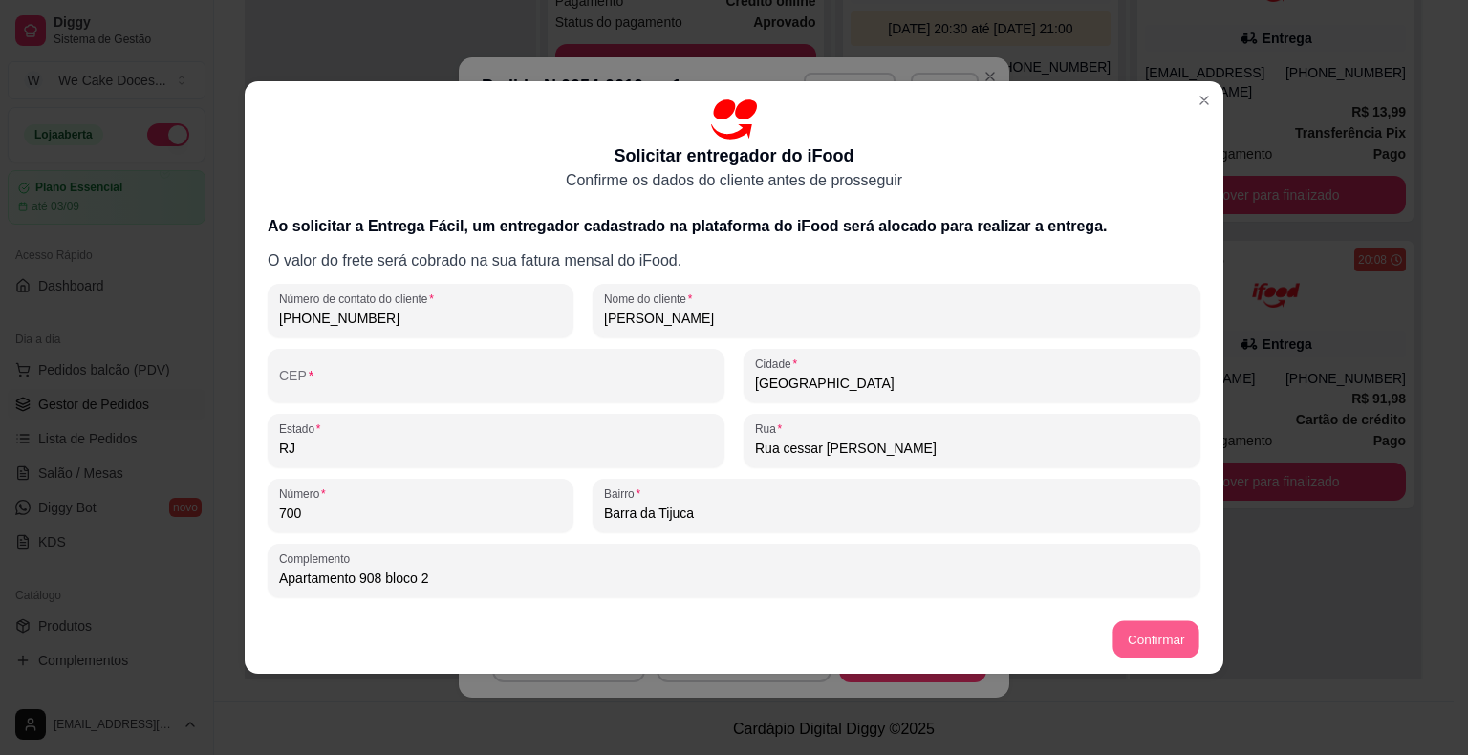
click at [1154, 643] on button "Confirmar" at bounding box center [1155, 639] width 87 height 37
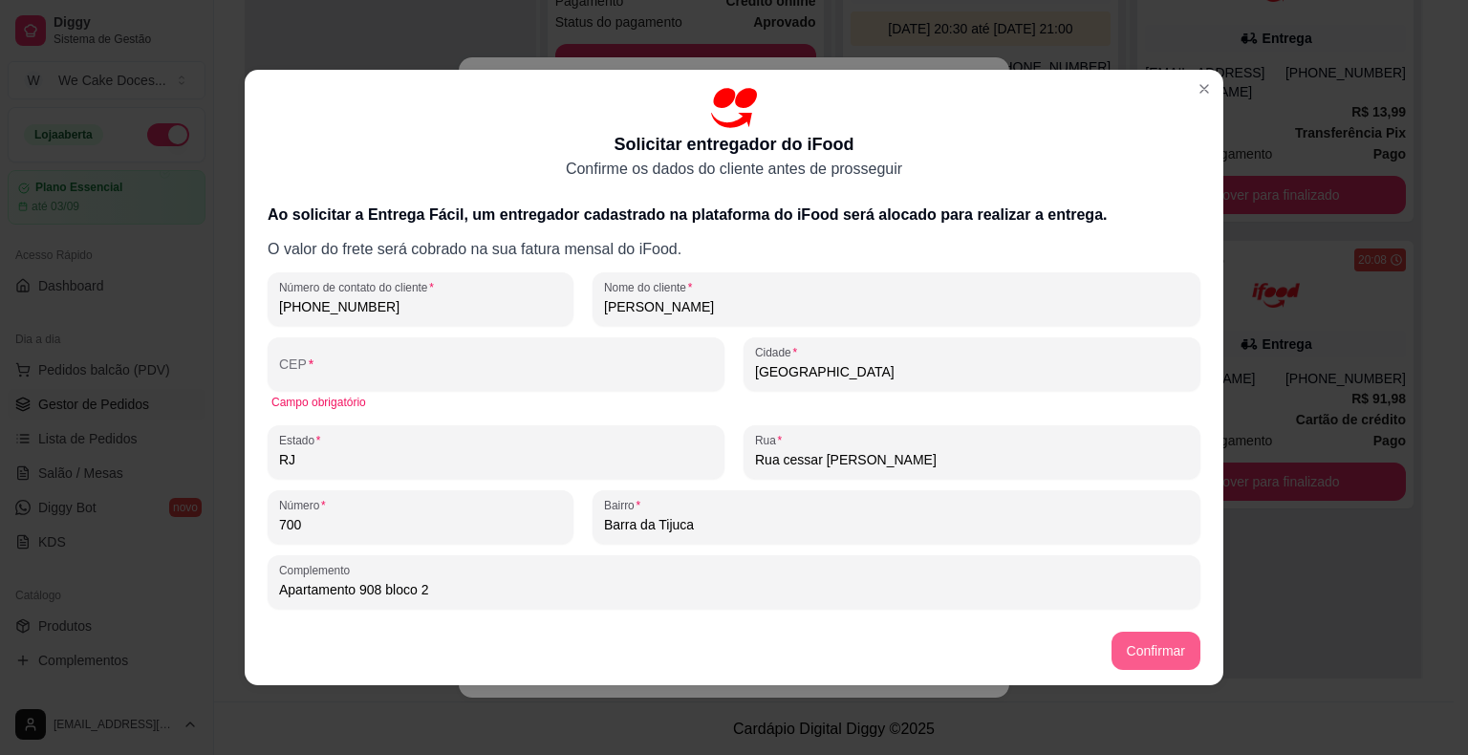
click at [1154, 643] on button "Confirmar" at bounding box center [1156, 651] width 89 height 38
click at [1154, 643] on button "Confirmar" at bounding box center [1155, 651] width 87 height 37
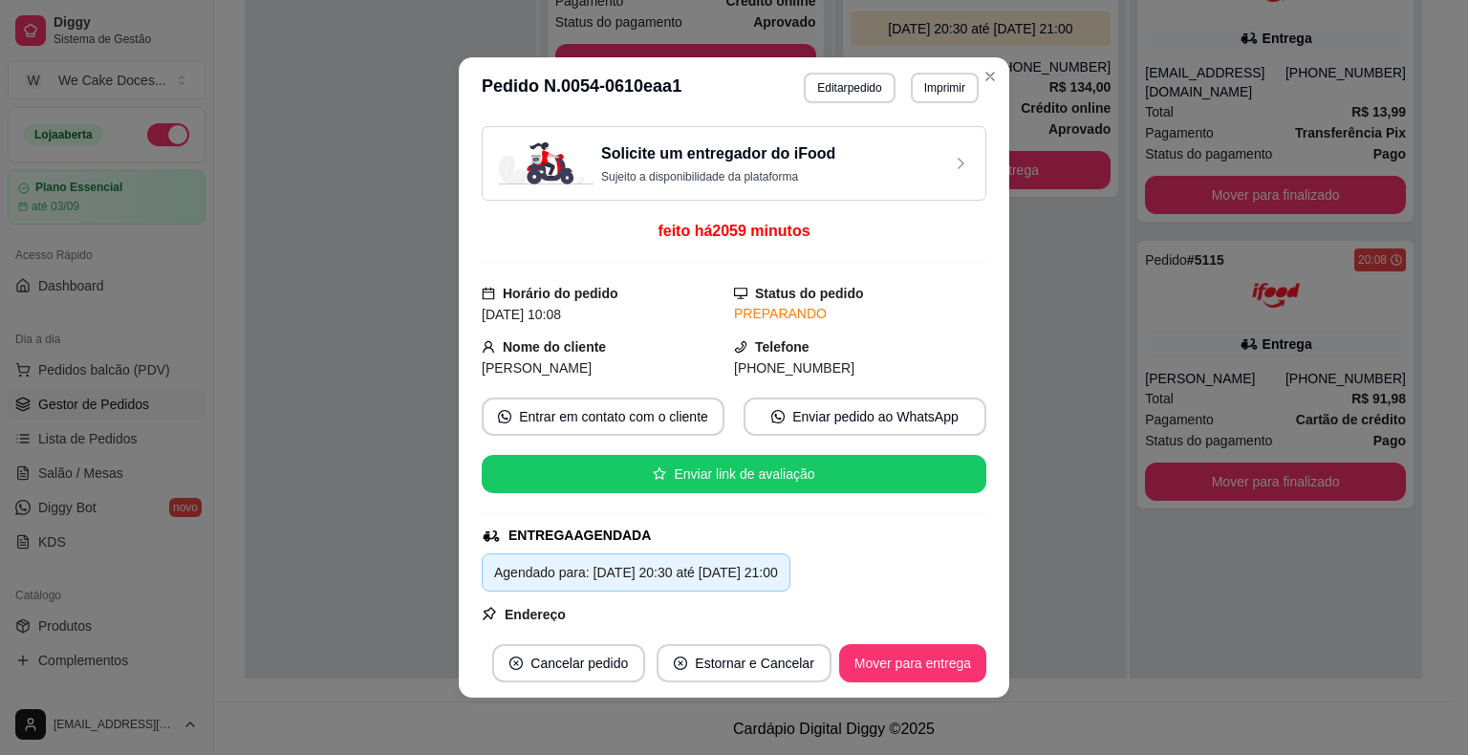
click at [719, 155] on h3 "Solicite um entregador do iFood" at bounding box center [718, 153] width 234 height 23
click at [846, 412] on button "Enviar pedido ao WhatsApp" at bounding box center [864, 417] width 235 height 37
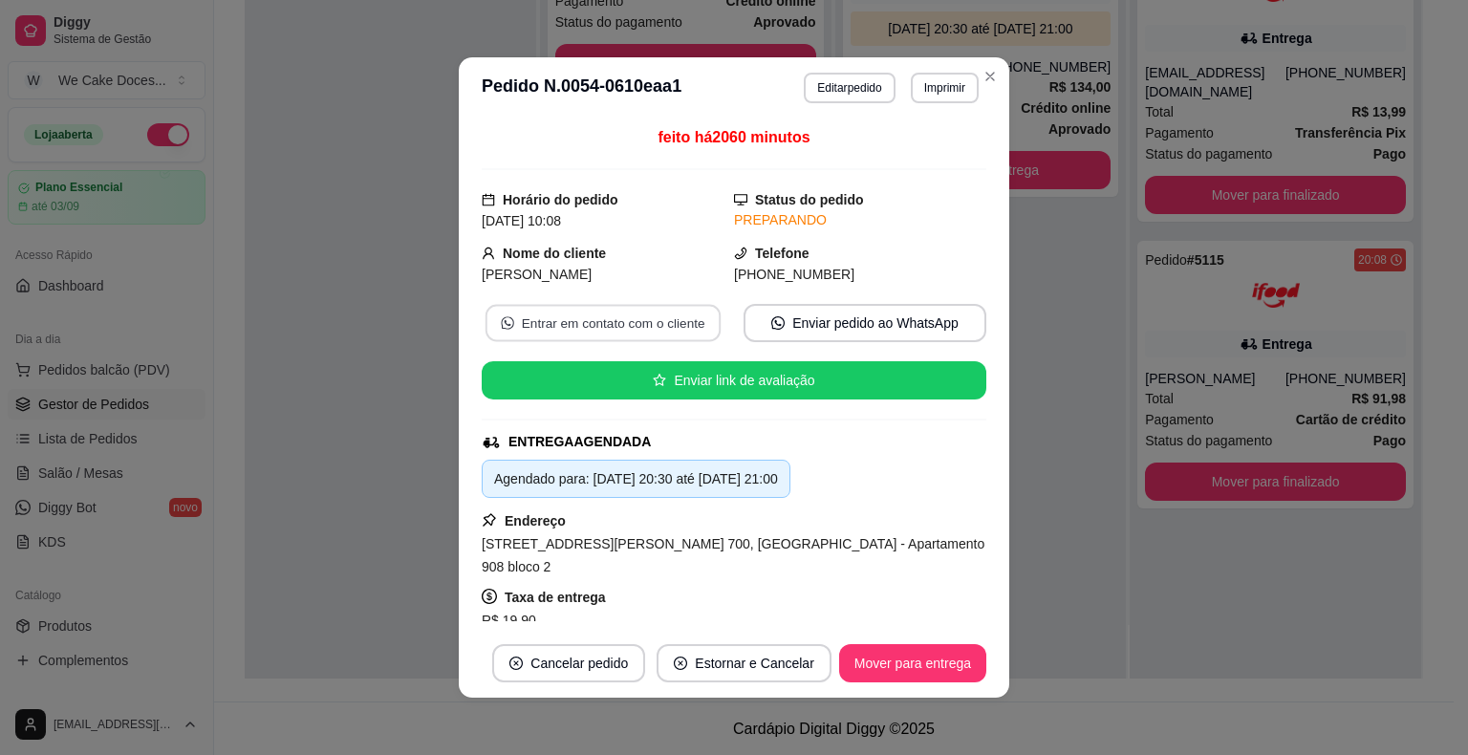
click at [573, 327] on button "Entrar em contato com o cliente" at bounding box center [603, 323] width 235 height 37
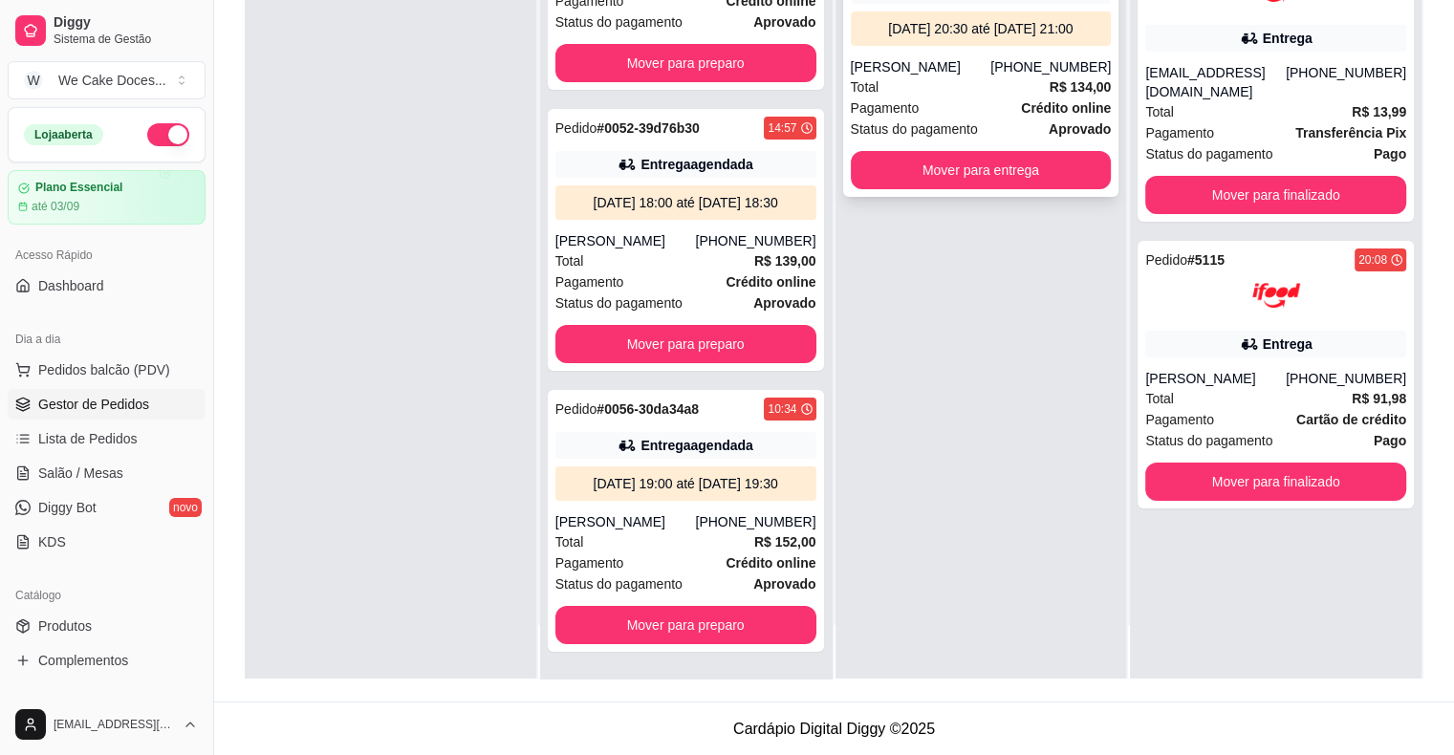
click at [933, 86] on div "Total R$ 134,00" at bounding box center [981, 86] width 261 height 21
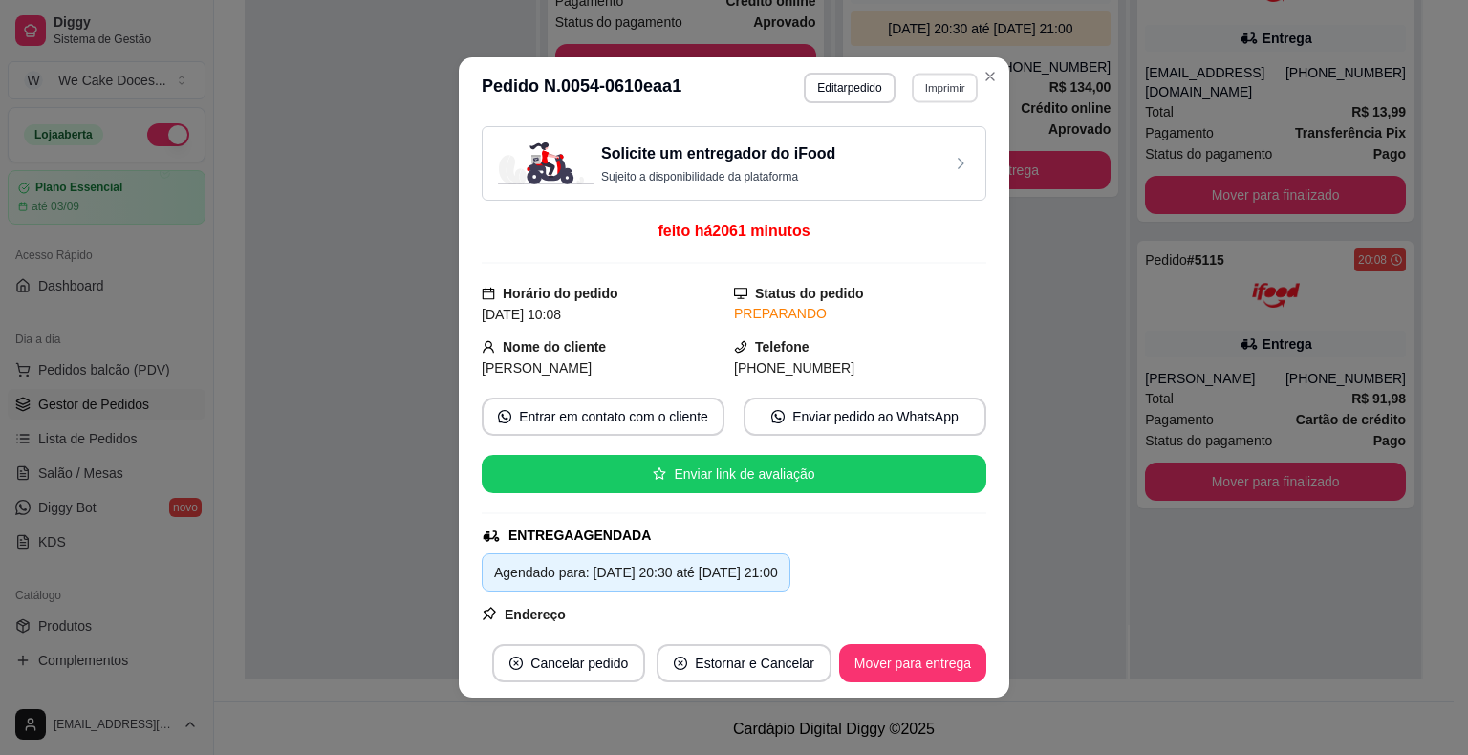
click at [939, 90] on button "Imprimir" at bounding box center [945, 88] width 66 height 30
click at [889, 160] on button "IMPRESSORA" at bounding box center [903, 155] width 134 height 30
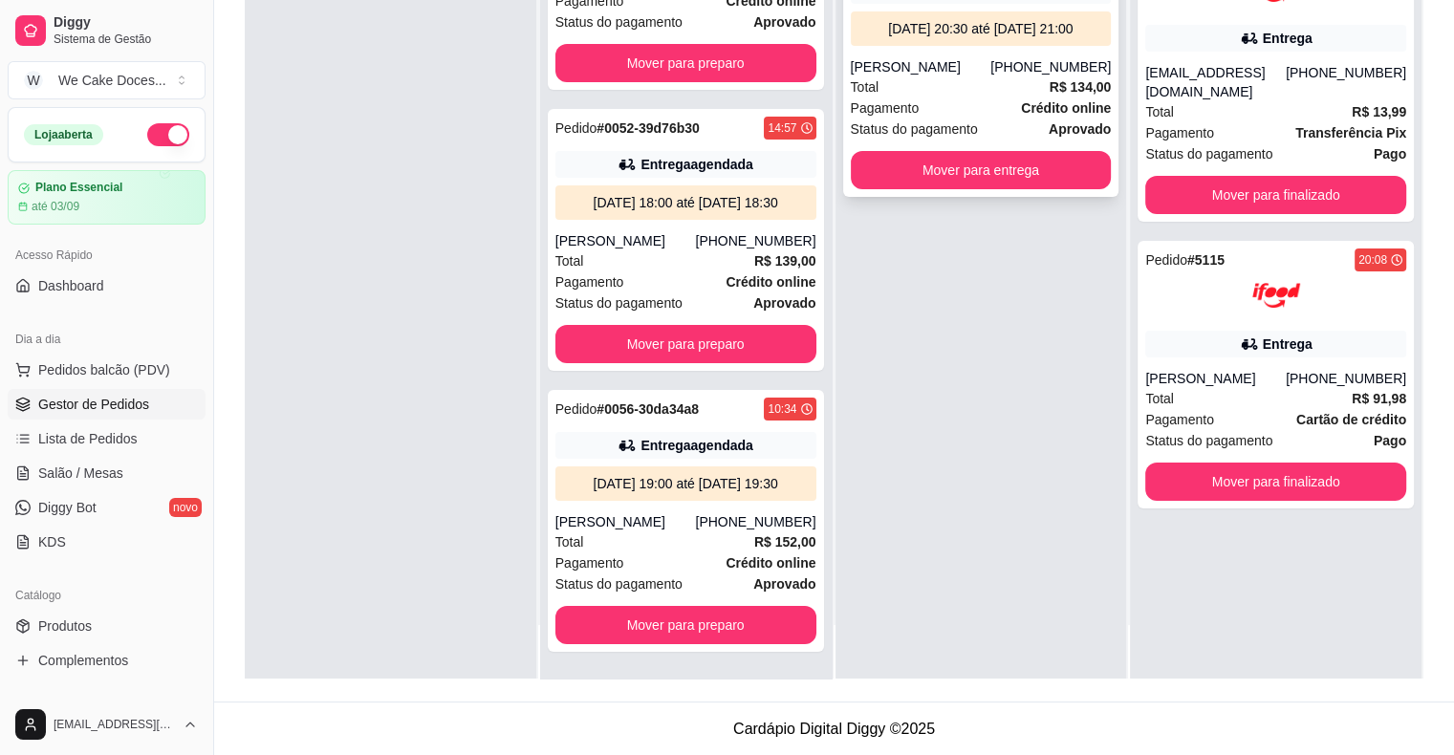
click at [982, 90] on div "Total R$ 134,00" at bounding box center [981, 86] width 261 height 21
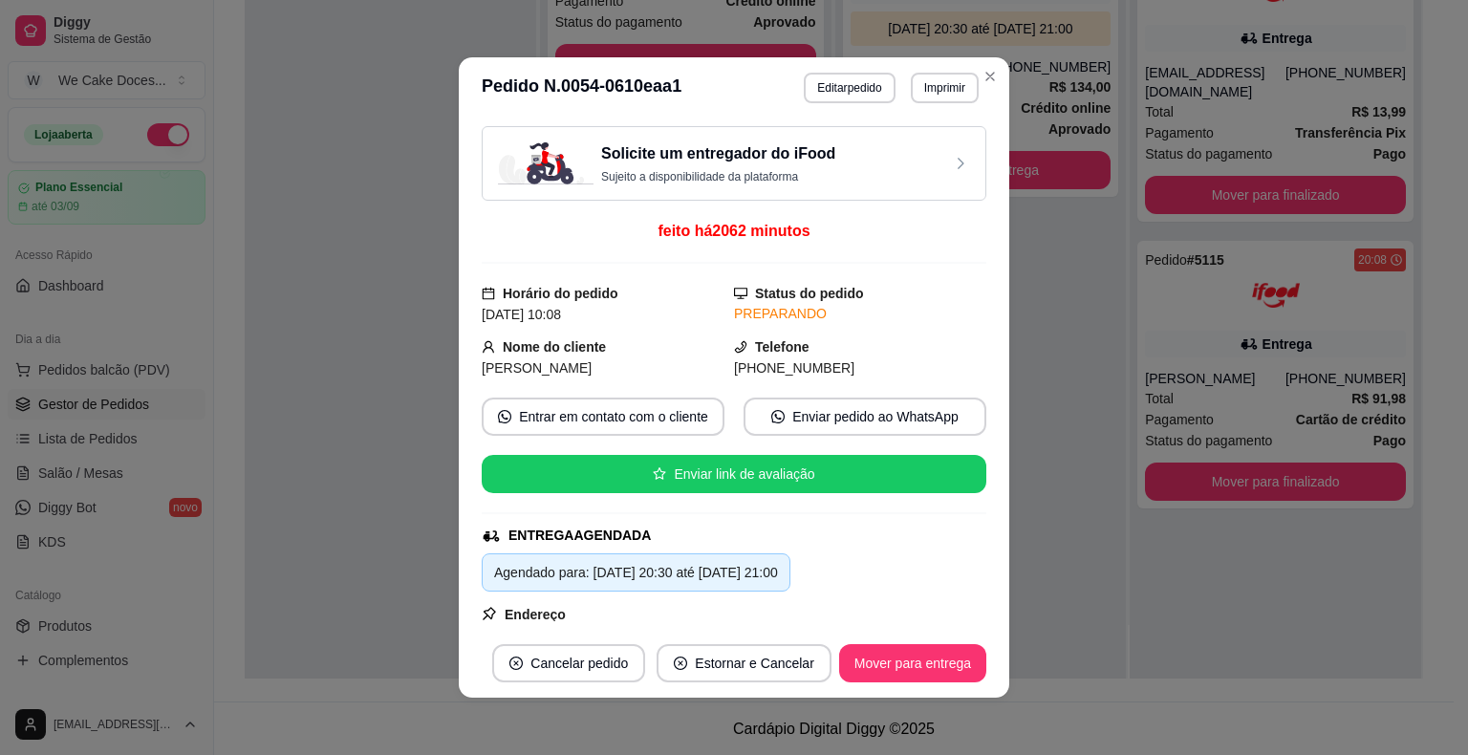
click at [682, 135] on div "Solicite um entregador do iFood Sujeito a disponibilidade da plataforma" at bounding box center [734, 163] width 505 height 75
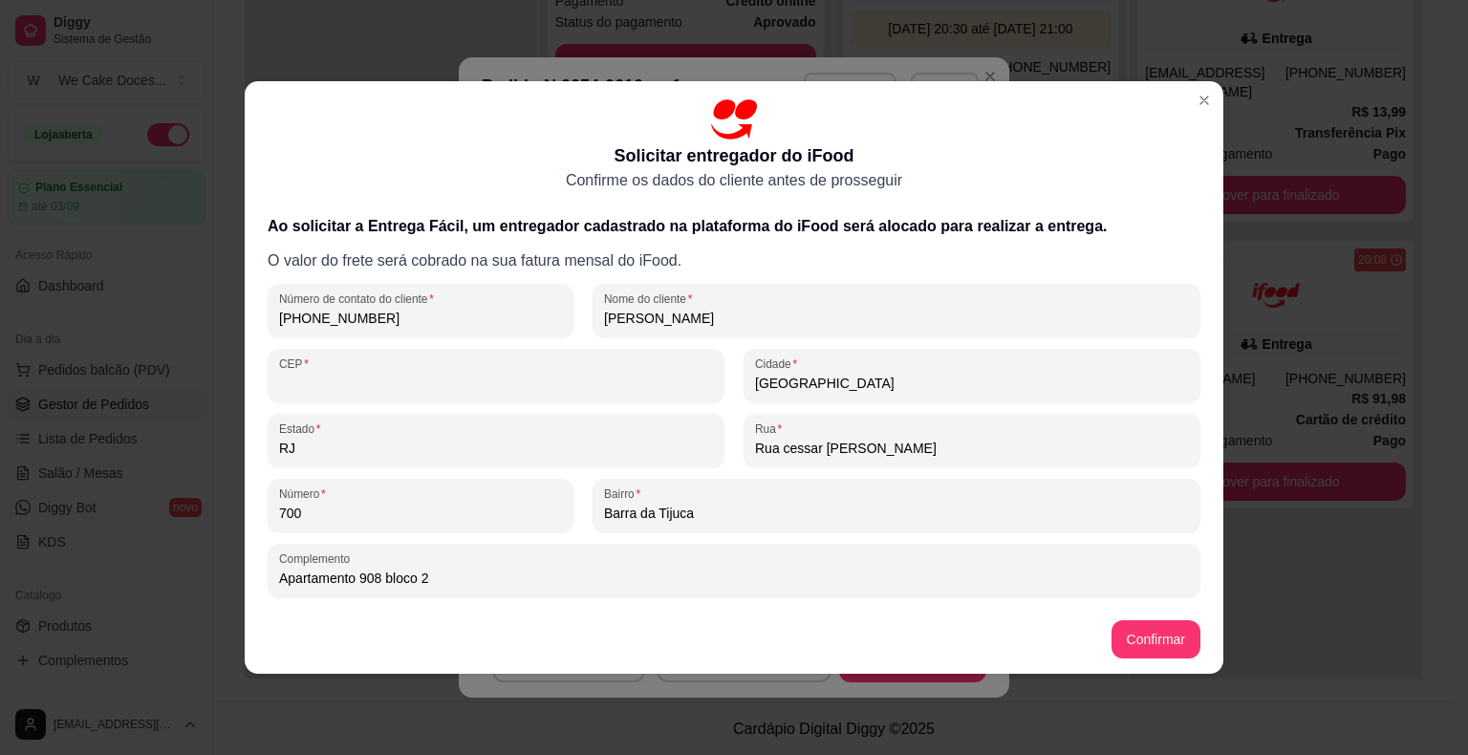
click at [346, 389] on input "CEP" at bounding box center [496, 383] width 434 height 19
type input "22793"
